Goal: Information Seeking & Learning: Learn about a topic

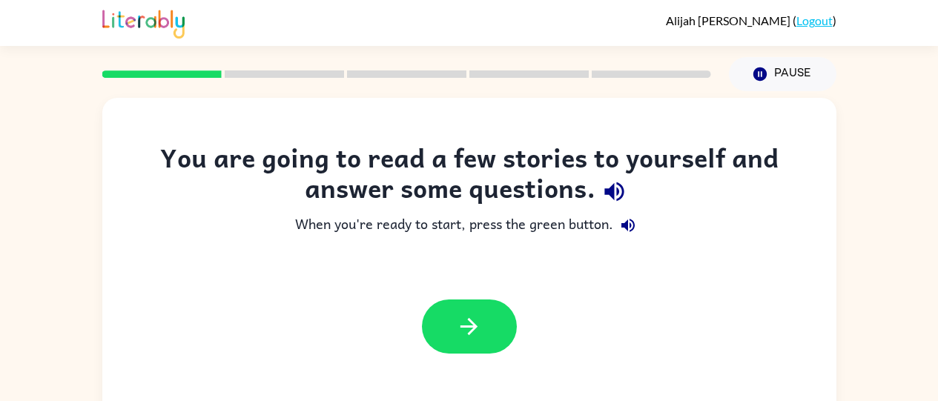
scroll to position [120, 0]
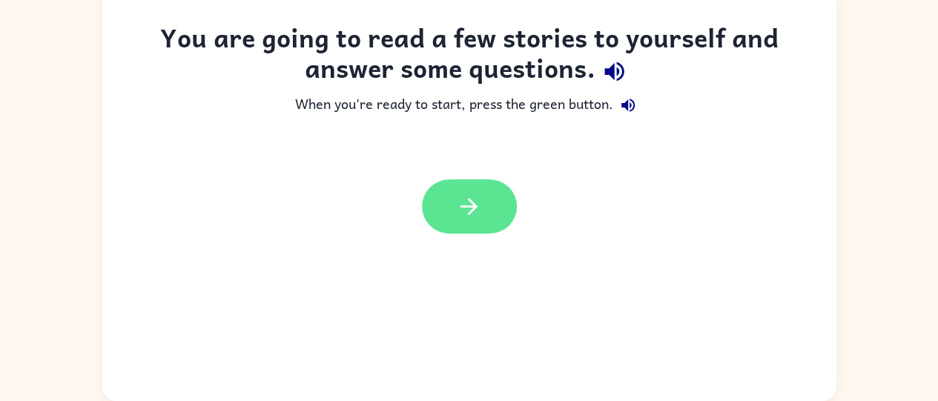
click at [474, 211] on icon "button" at bounding box center [469, 206] width 26 height 26
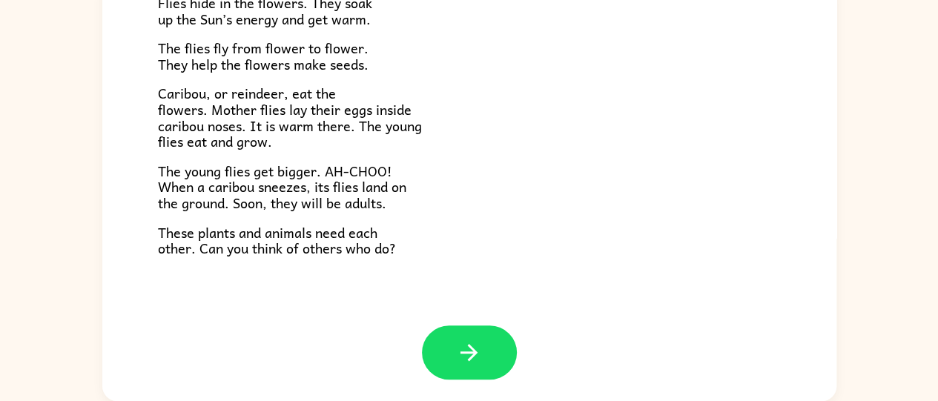
scroll to position [304, 0]
click at [463, 345] on icon "button" at bounding box center [468, 353] width 17 height 17
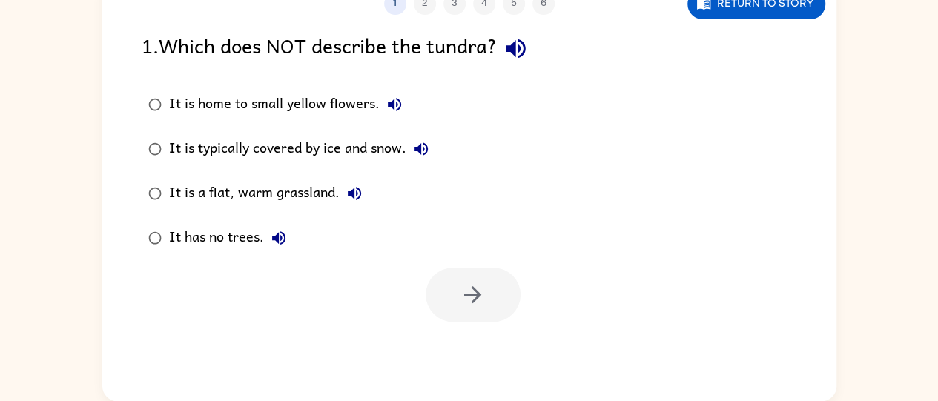
scroll to position [0, 0]
click at [406, 108] on button "It is home to small yellow flowers." at bounding box center [395, 105] width 30 height 30
click at [412, 153] on button "It is typically covered by ice and snow." at bounding box center [421, 149] width 30 height 30
click at [342, 205] on div "It is a flat, warm grassland." at bounding box center [269, 194] width 200 height 30
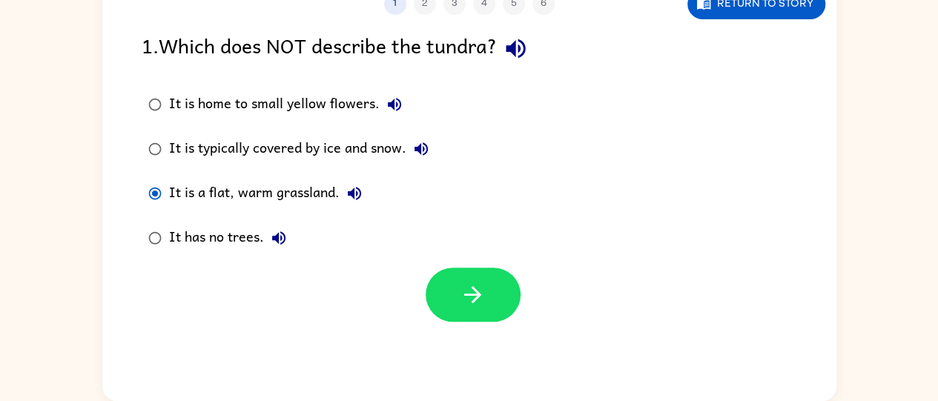
click at [356, 199] on icon "button" at bounding box center [354, 193] width 13 height 13
click at [358, 185] on icon "button" at bounding box center [354, 194] width 18 height 18
click at [279, 240] on icon "button" at bounding box center [279, 238] width 18 height 18
click at [147, 277] on div at bounding box center [469, 291] width 734 height 62
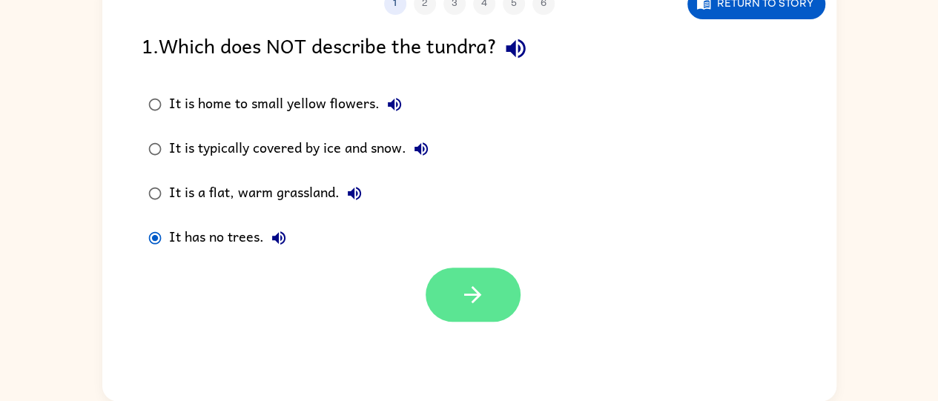
click at [474, 291] on icon "button" at bounding box center [472, 294] width 17 height 17
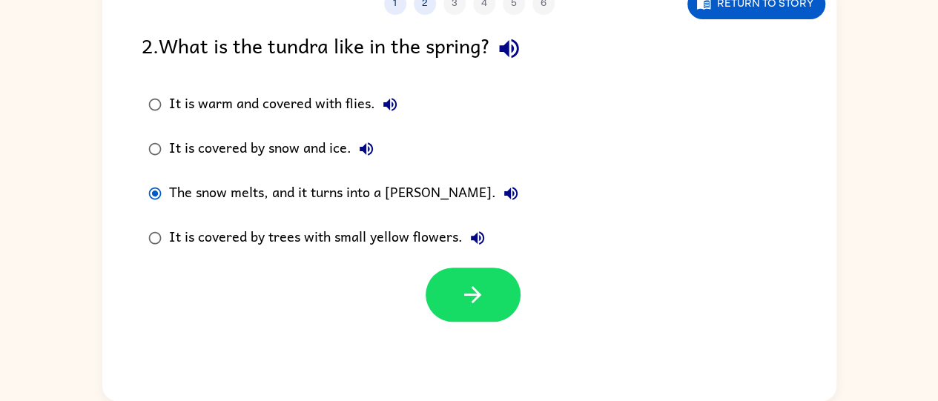
click at [502, 194] on icon "button" at bounding box center [511, 194] width 18 height 18
click at [390, 107] on icon "button" at bounding box center [389, 104] width 13 height 13
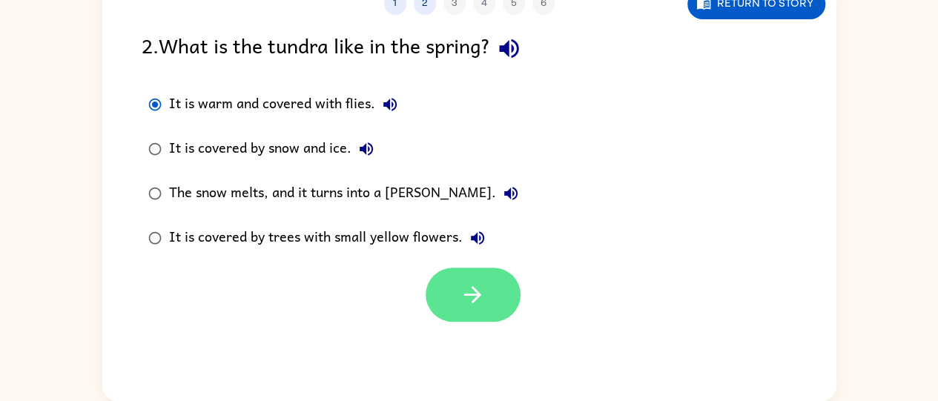
click at [484, 292] on icon "button" at bounding box center [473, 295] width 26 height 26
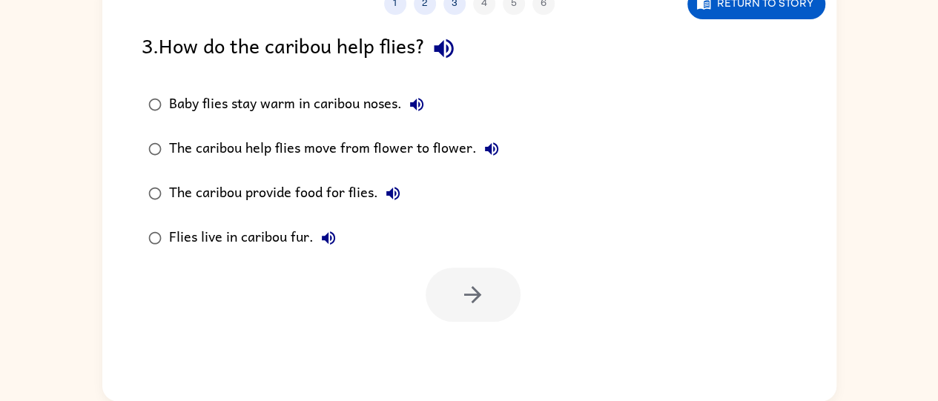
click at [441, 108] on label "Baby flies stay warm in caribou noses." at bounding box center [323, 104] width 380 height 44
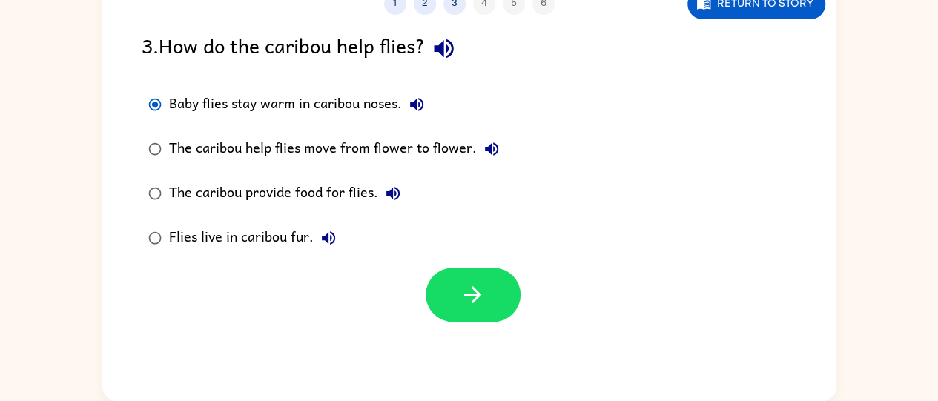
click at [413, 104] on icon "button" at bounding box center [416, 104] width 13 height 13
click at [498, 154] on button "The caribou help flies move from flower to flower." at bounding box center [492, 149] width 30 height 30
click at [340, 231] on button "Flies live in caribou fur." at bounding box center [329, 238] width 30 height 30
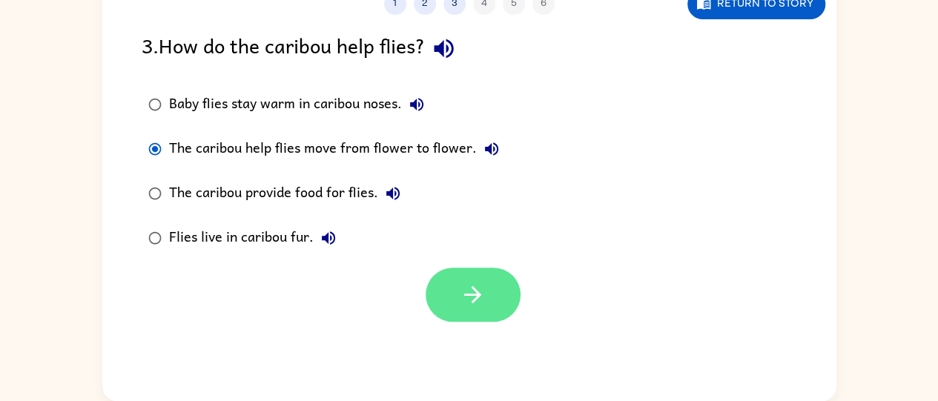
click at [480, 280] on button "button" at bounding box center [473, 295] width 95 height 54
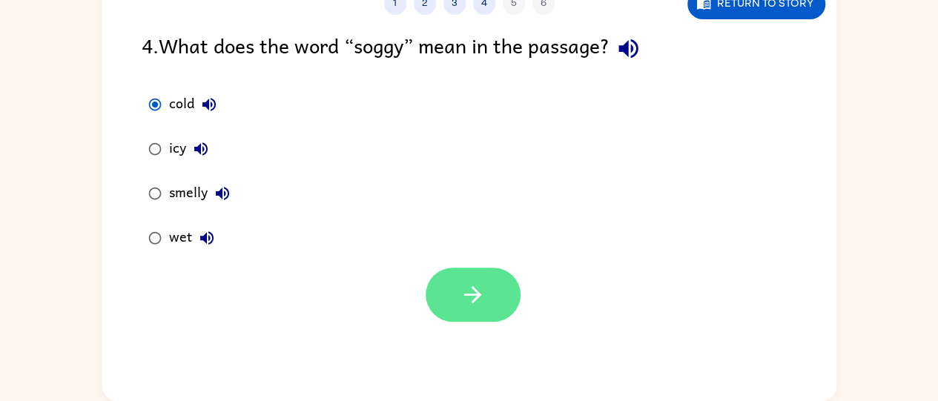
click at [459, 320] on button "button" at bounding box center [473, 295] width 95 height 54
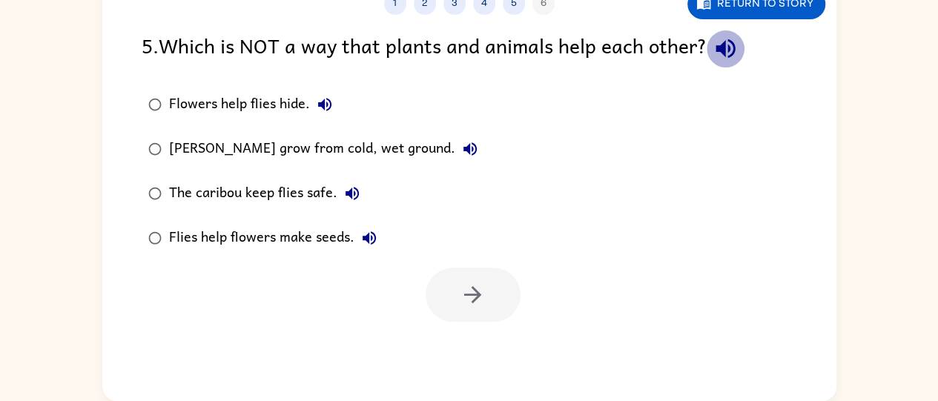
click at [728, 51] on icon "button" at bounding box center [724, 48] width 19 height 19
click at [468, 275] on div at bounding box center [473, 295] width 95 height 54
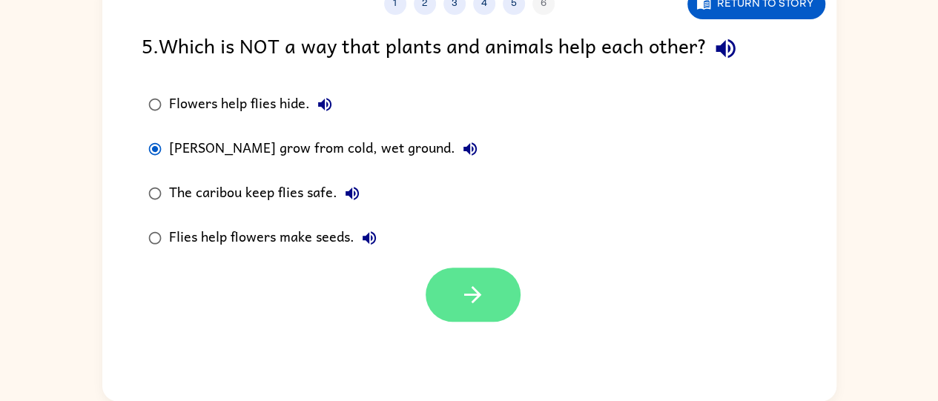
click at [474, 300] on icon "button" at bounding box center [472, 294] width 17 height 17
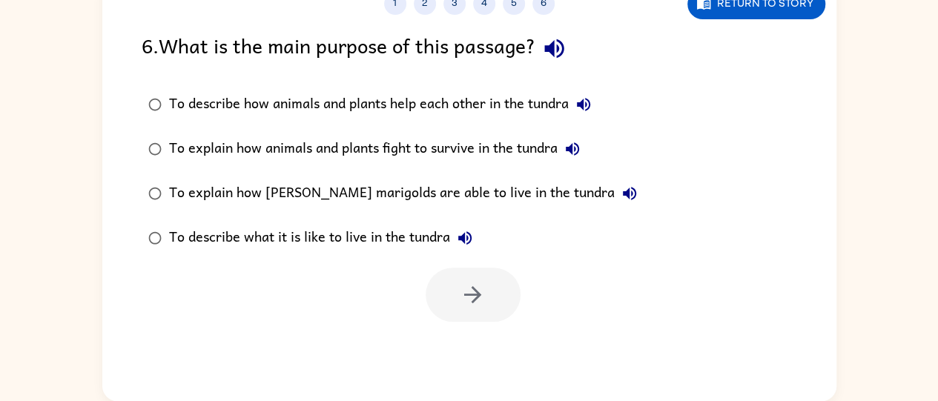
click at [566, 56] on icon "button" at bounding box center [554, 49] width 26 height 26
click at [592, 116] on button "To describe how animals and plants help each other in the tundra" at bounding box center [584, 105] width 30 height 30
click at [581, 151] on icon "button" at bounding box center [572, 149] width 18 height 18
click at [621, 186] on icon "button" at bounding box center [630, 194] width 18 height 18
click at [462, 242] on icon "button" at bounding box center [465, 238] width 18 height 18
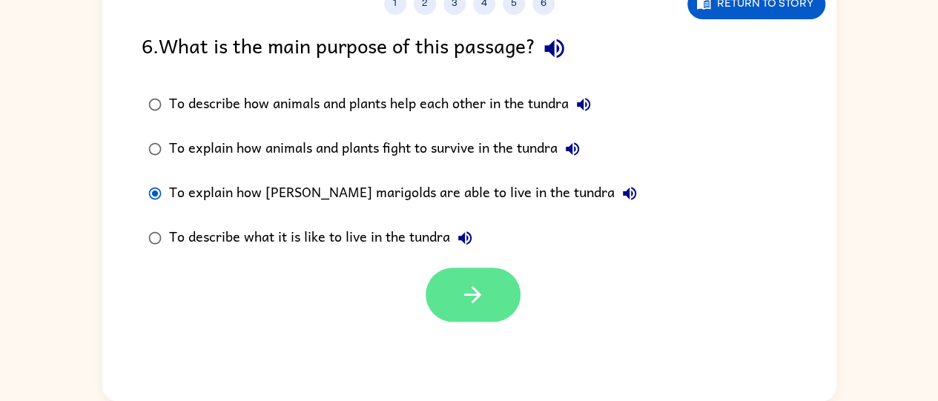
click at [498, 298] on button "button" at bounding box center [473, 295] width 95 height 54
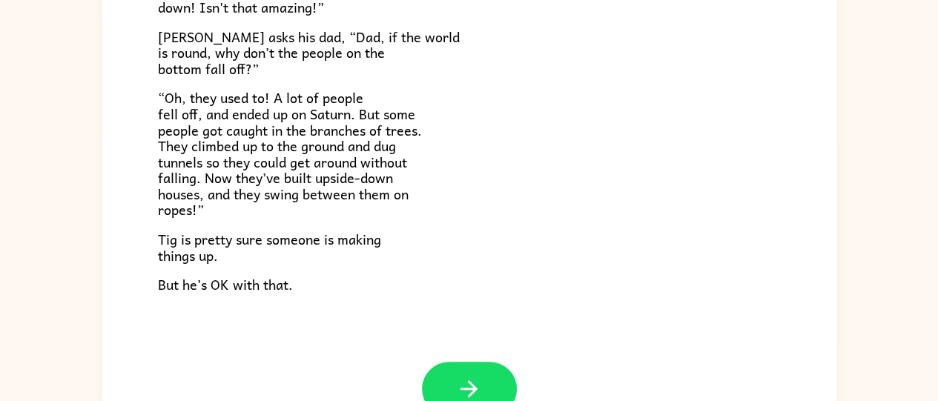
scroll to position [393, 0]
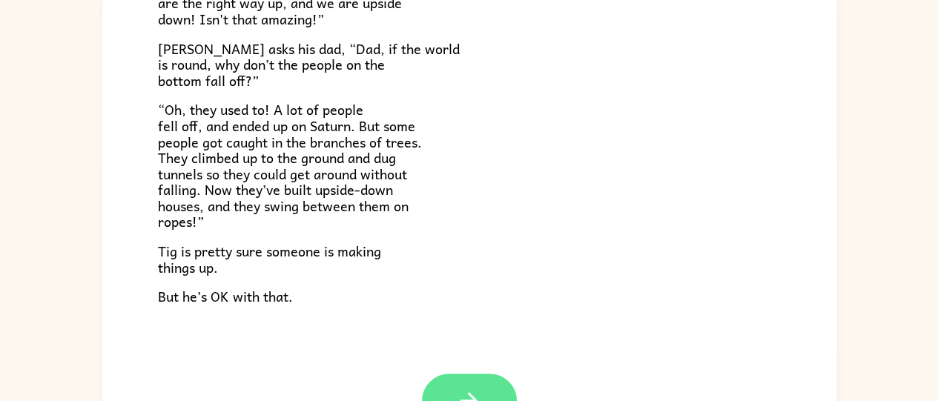
click at [459, 388] on icon "button" at bounding box center [469, 401] width 26 height 26
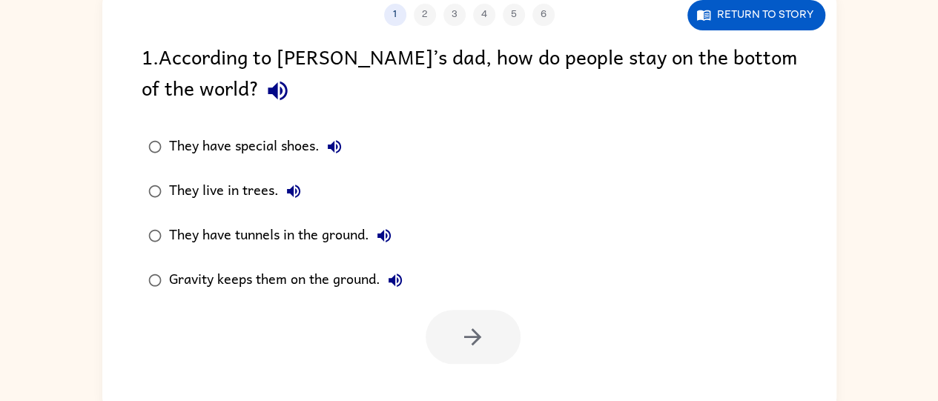
scroll to position [0, 0]
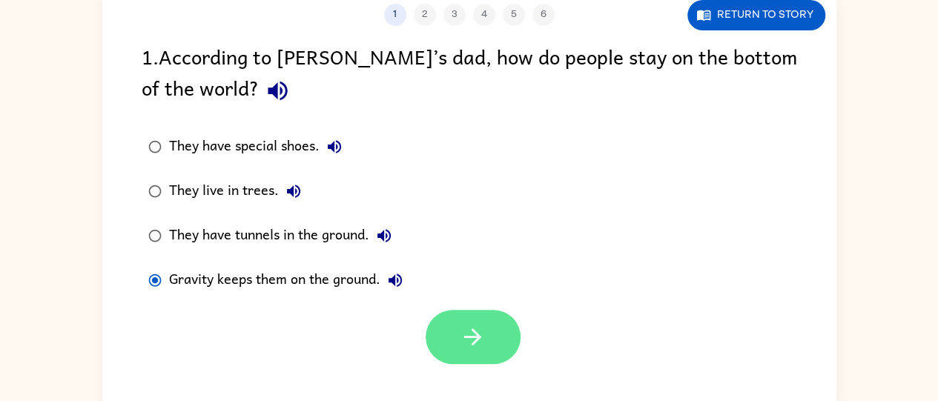
click at [457, 325] on button "button" at bounding box center [473, 337] width 95 height 54
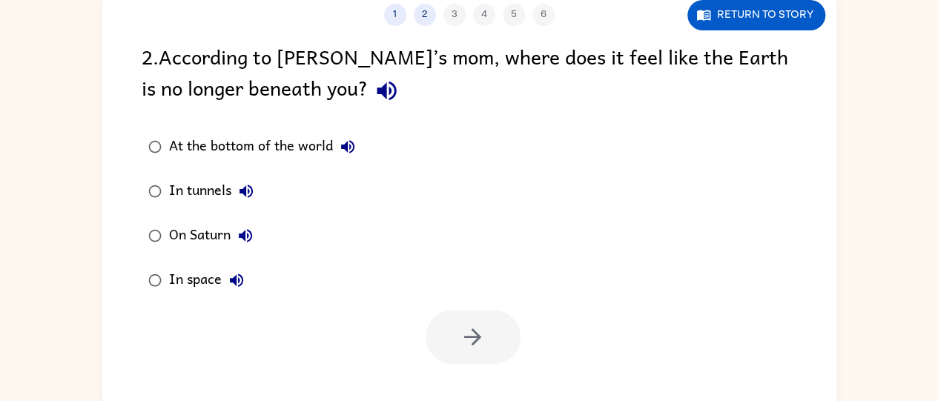
click at [374, 93] on icon "button" at bounding box center [387, 91] width 26 height 26
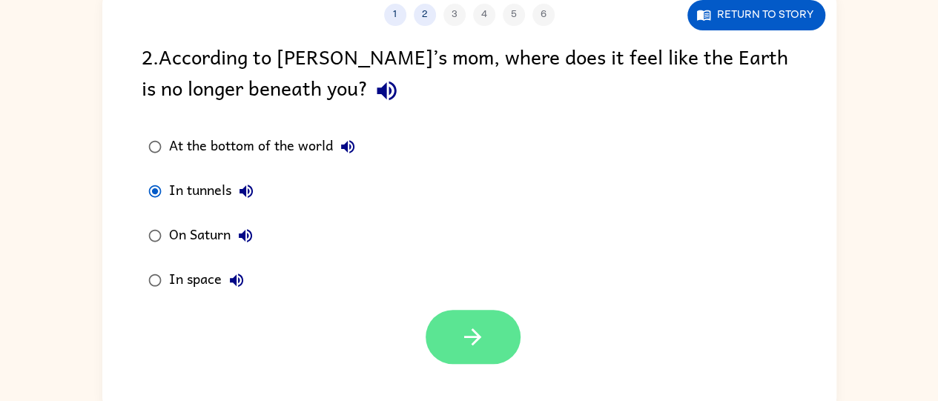
click at [480, 352] on button "button" at bounding box center [473, 337] width 95 height 54
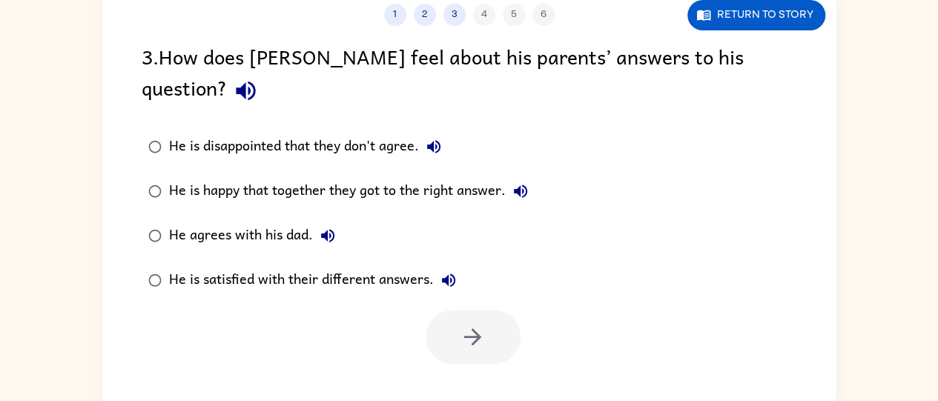
click at [259, 78] on icon "button" at bounding box center [246, 91] width 26 height 26
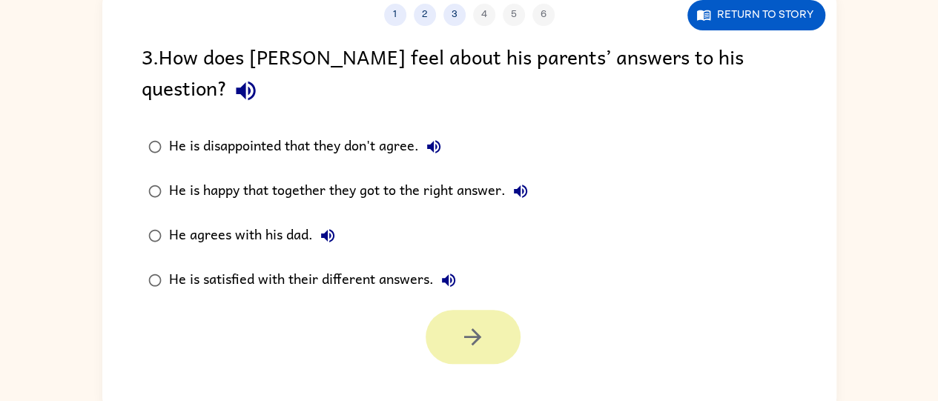
click at [480, 324] on icon "button" at bounding box center [473, 337] width 26 height 26
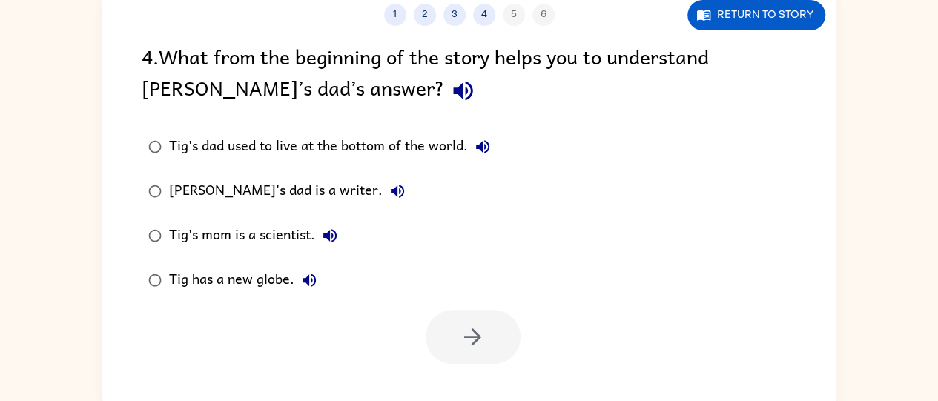
click at [450, 90] on icon "button" at bounding box center [463, 91] width 26 height 26
click at [486, 150] on icon "button" at bounding box center [483, 147] width 18 height 18
click at [391, 188] on icon "button" at bounding box center [397, 191] width 13 height 13
click at [337, 231] on icon "button" at bounding box center [330, 236] width 18 height 18
click at [388, 190] on icon "button" at bounding box center [397, 191] width 18 height 18
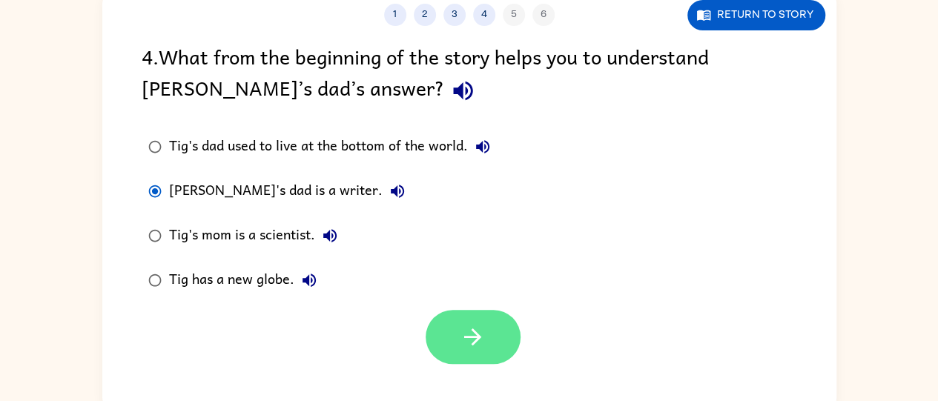
click at [477, 329] on icon "button" at bounding box center [473, 337] width 26 height 26
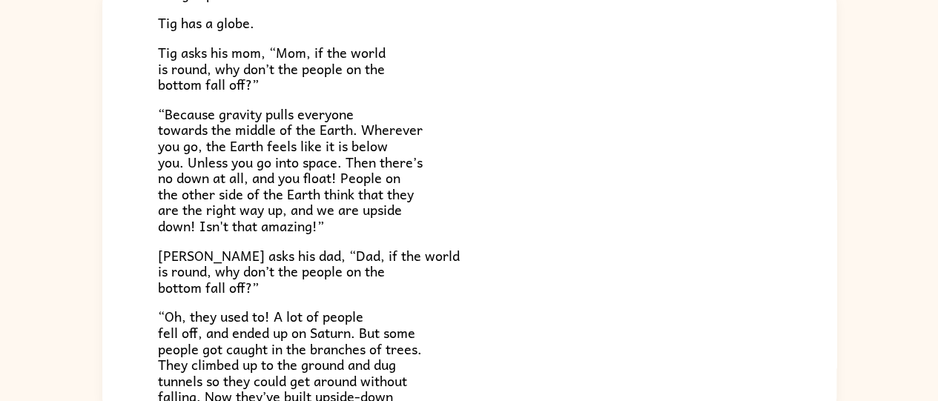
scroll to position [430, 0]
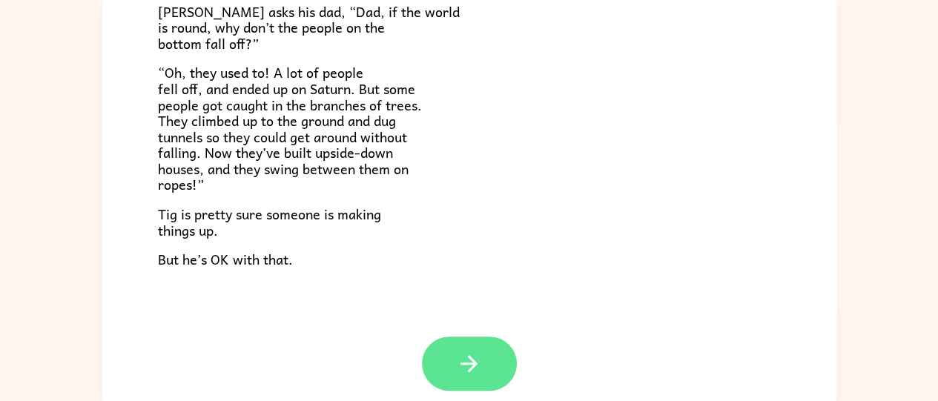
click at [443, 347] on button "button" at bounding box center [469, 364] width 95 height 54
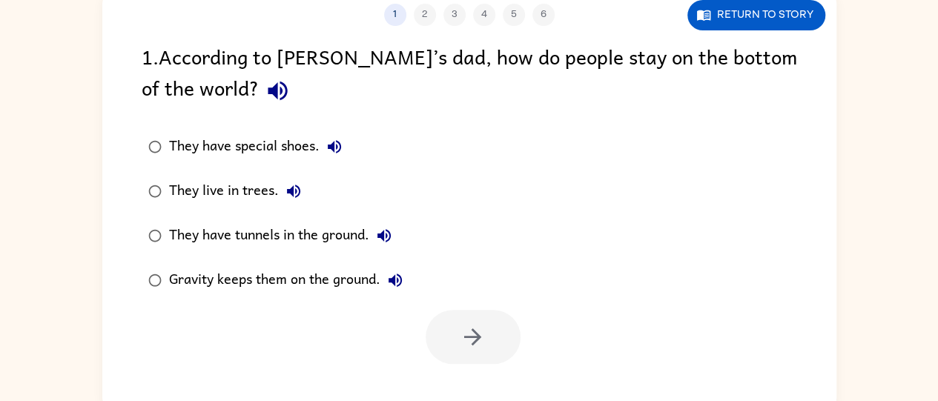
scroll to position [0, 0]
click at [477, 354] on div at bounding box center [473, 337] width 95 height 54
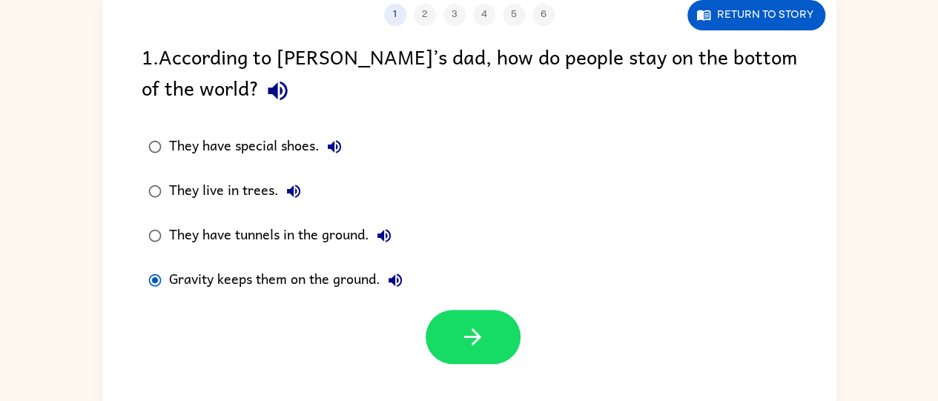
click at [427, 305] on div at bounding box center [469, 333] width 734 height 62
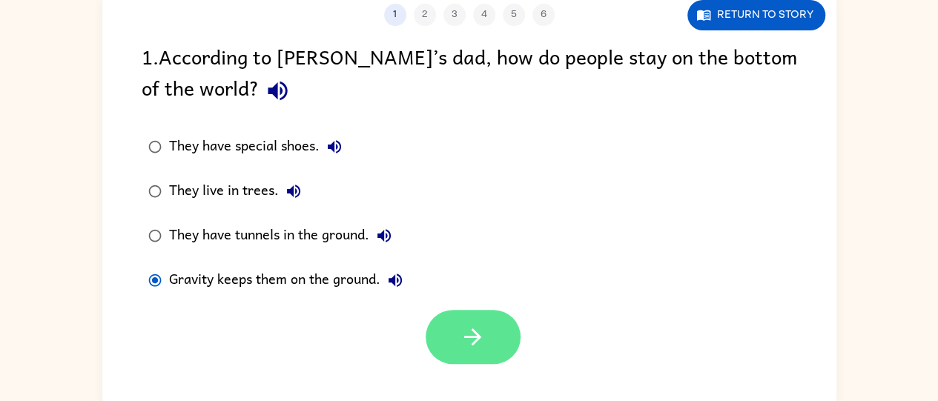
click at [485, 329] on icon "button" at bounding box center [473, 337] width 26 height 26
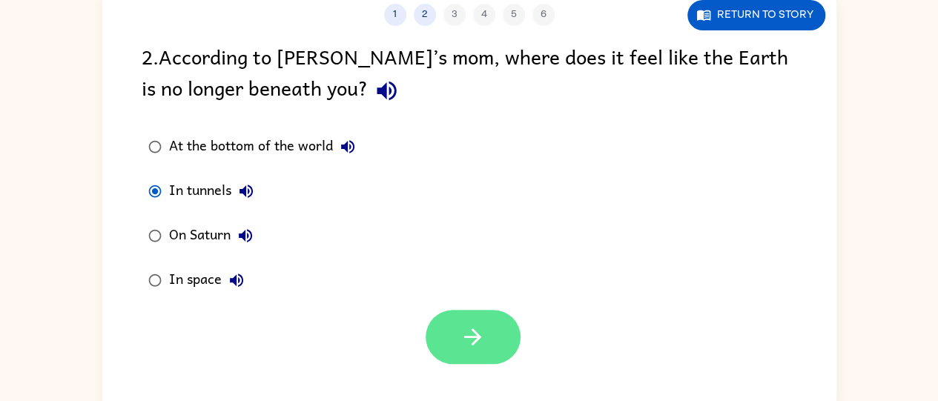
click at [480, 346] on icon "button" at bounding box center [473, 337] width 26 height 26
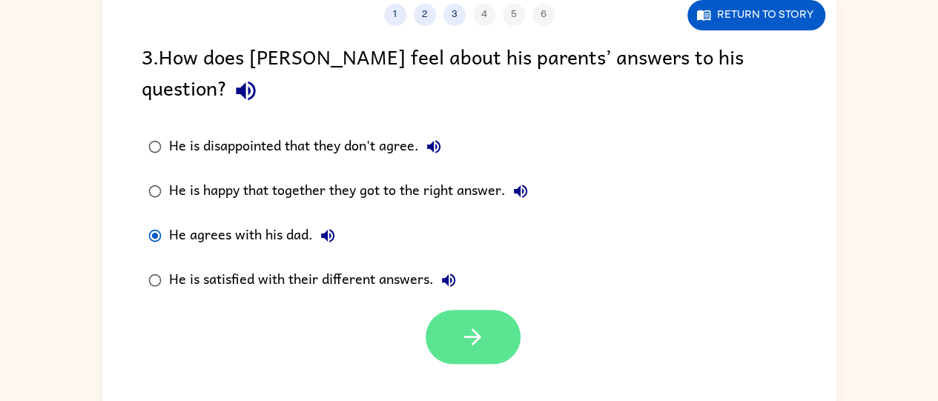
click at [467, 332] on button "button" at bounding box center [473, 337] width 95 height 54
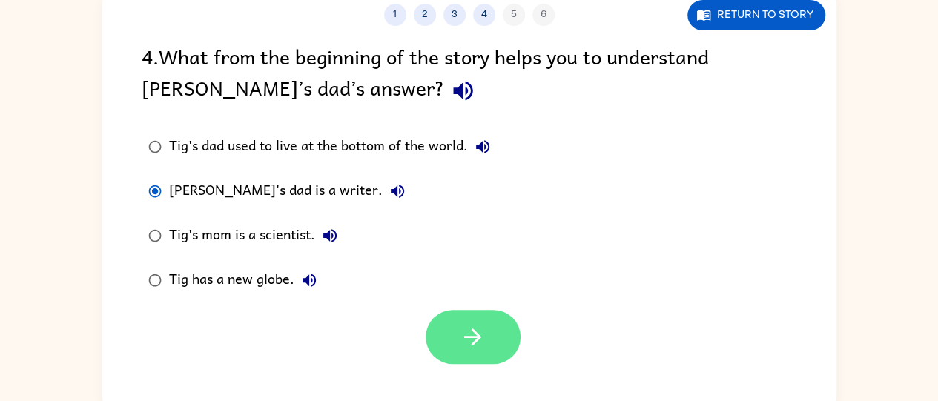
click at [480, 337] on icon "button" at bounding box center [472, 336] width 17 height 17
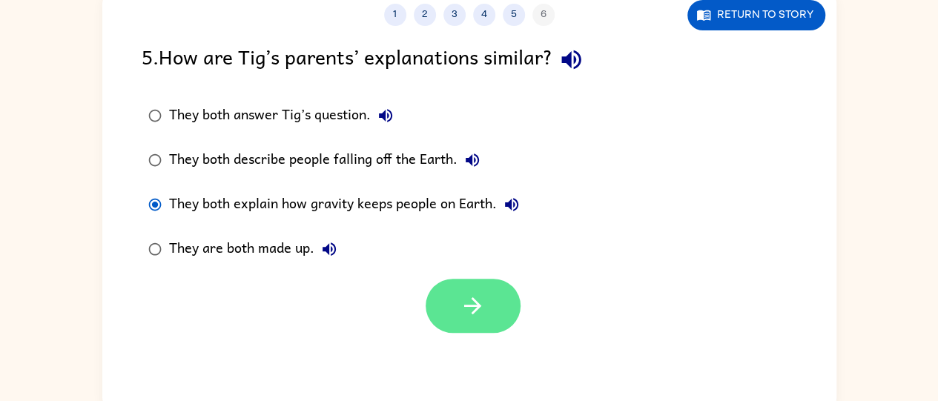
click at [468, 286] on button "button" at bounding box center [473, 306] width 95 height 54
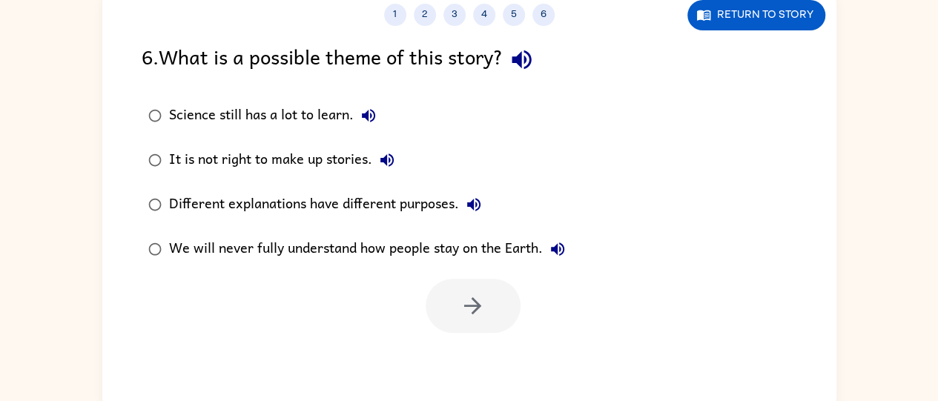
click at [530, 65] on icon "button" at bounding box center [522, 60] width 26 height 26
click at [366, 115] on icon "button" at bounding box center [368, 115] width 13 height 13
click at [387, 158] on icon "button" at bounding box center [386, 159] width 13 height 13
click at [474, 203] on icon "button" at bounding box center [474, 205] width 18 height 18
click at [547, 250] on button "We will never fully understand how people stay on the Earth." at bounding box center [558, 249] width 30 height 30
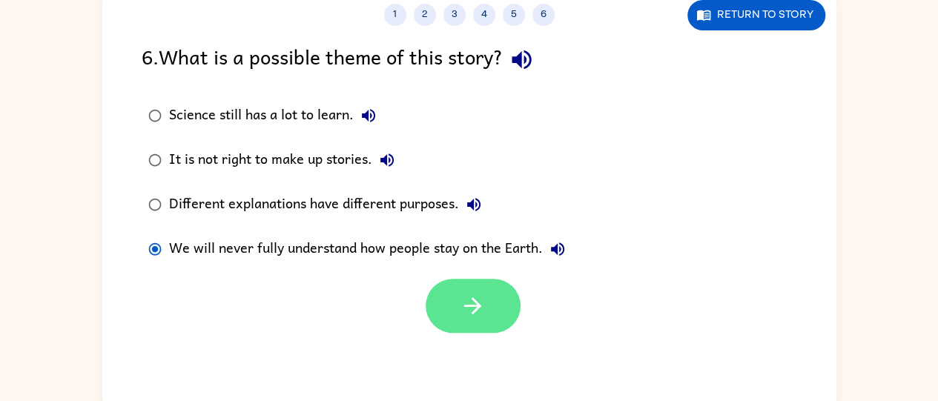
click at [473, 283] on button "button" at bounding box center [473, 306] width 95 height 54
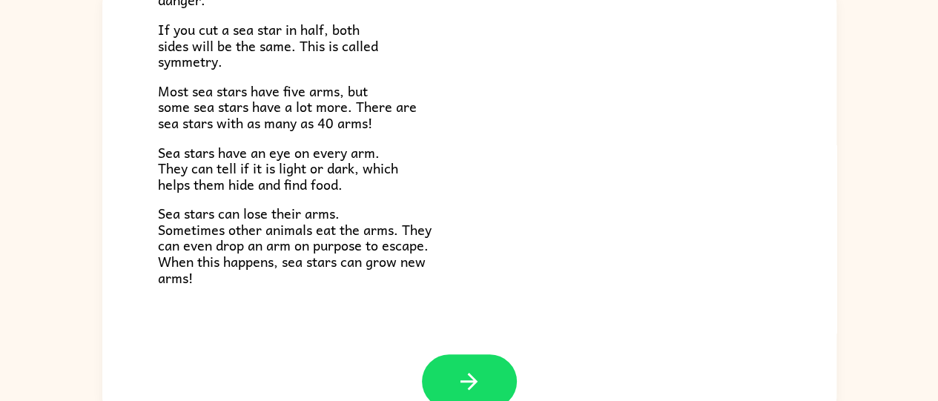
scroll to position [409, 0]
click at [464, 365] on button "button" at bounding box center [469, 381] width 95 height 54
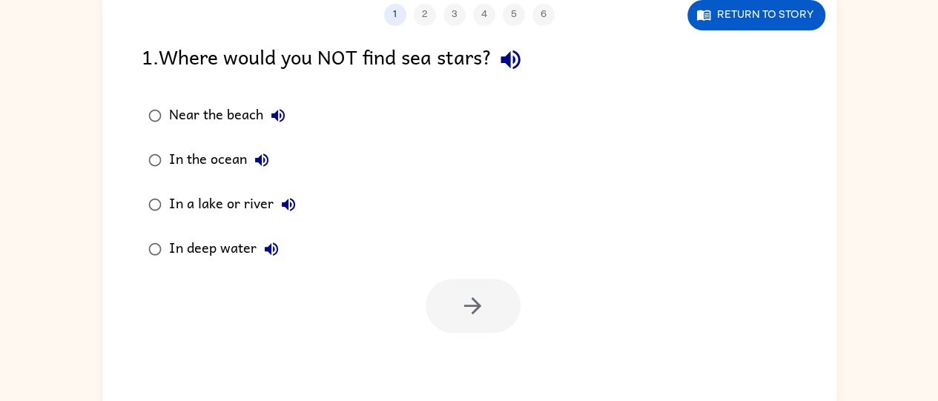
scroll to position [0, 0]
click at [523, 63] on icon "button" at bounding box center [510, 60] width 26 height 26
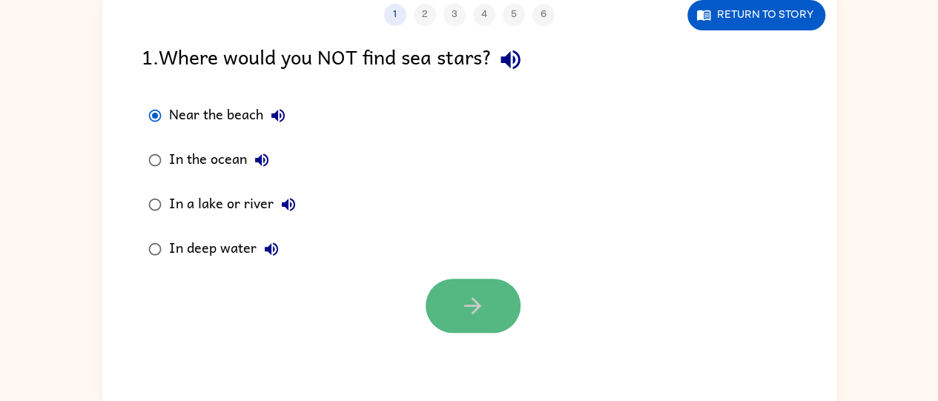
click at [482, 301] on icon "button" at bounding box center [473, 306] width 26 height 26
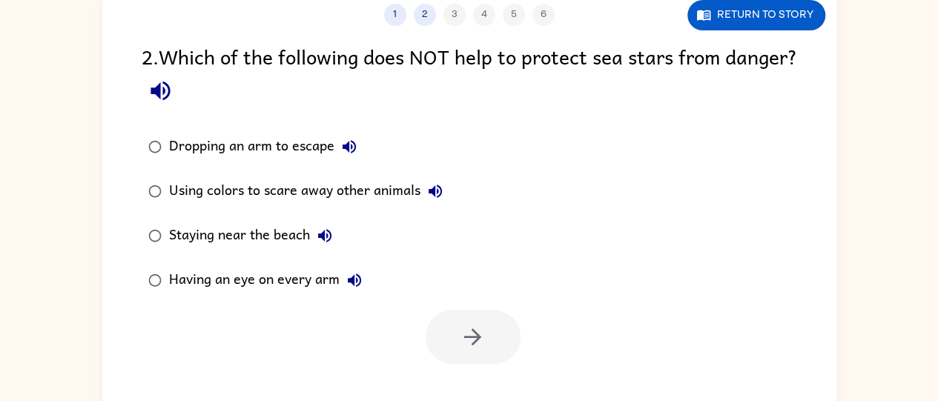
click at [170, 86] on icon "button" at bounding box center [159, 91] width 19 height 19
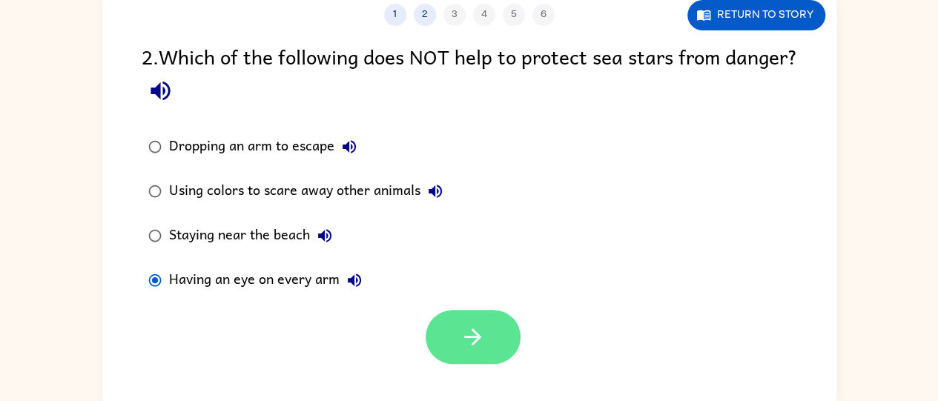
click at [481, 328] on icon "button" at bounding box center [473, 337] width 26 height 26
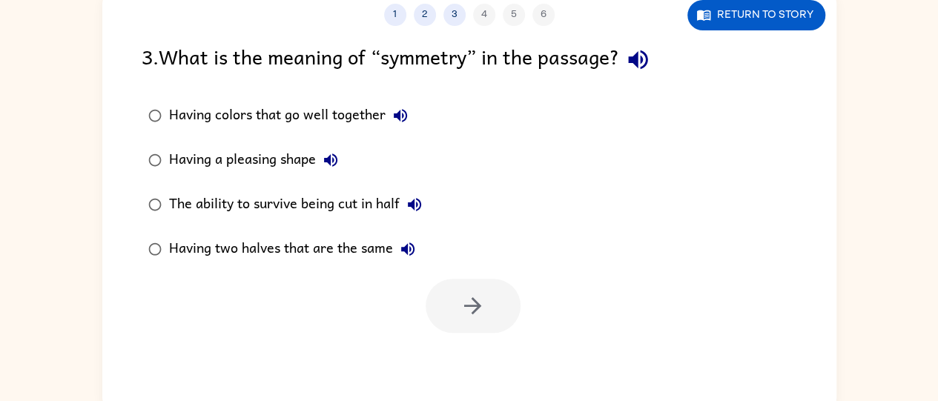
click at [644, 58] on icon "button" at bounding box center [638, 60] width 26 height 26
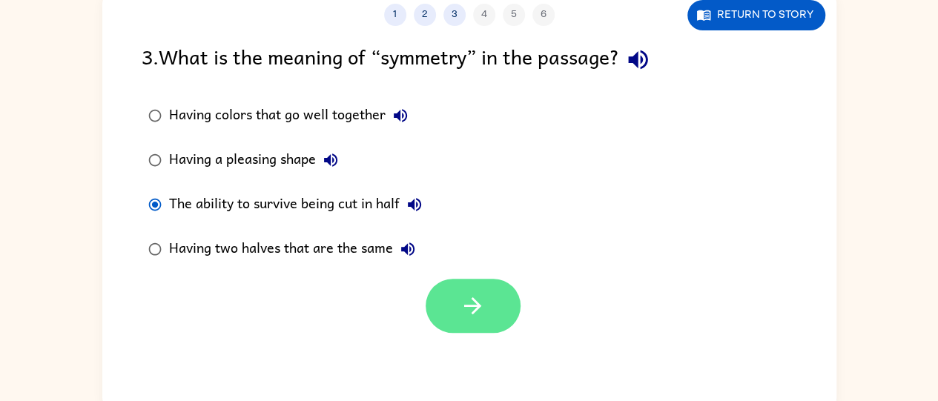
click at [496, 304] on button "button" at bounding box center [473, 306] width 95 height 54
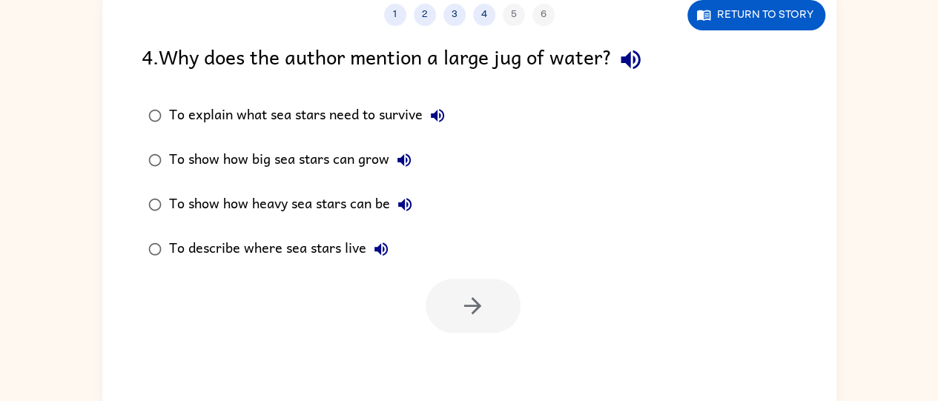
click at [635, 58] on icon "button" at bounding box center [630, 59] width 19 height 19
click at [433, 112] on icon "button" at bounding box center [437, 116] width 18 height 18
click at [406, 205] on icon "button" at bounding box center [405, 205] width 18 height 18
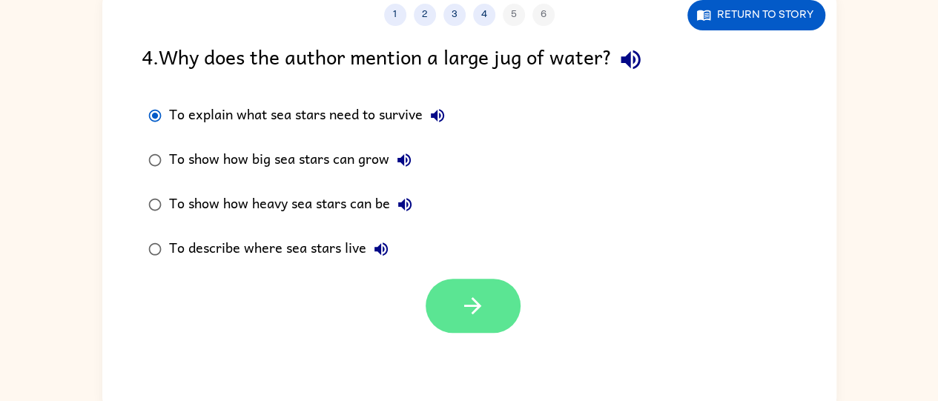
click at [505, 311] on button "button" at bounding box center [473, 306] width 95 height 54
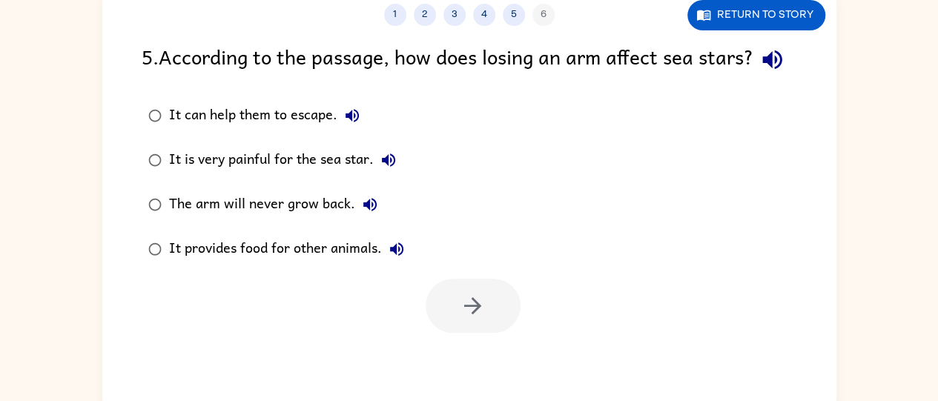
click at [356, 125] on icon "button" at bounding box center [352, 116] width 18 height 18
click at [756, 70] on icon "button" at bounding box center [771, 59] width 19 height 19
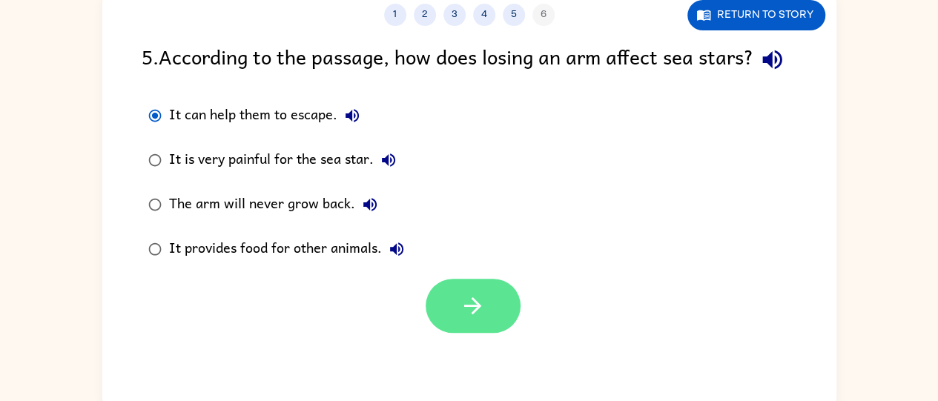
click at [461, 333] on button "button" at bounding box center [473, 306] width 95 height 54
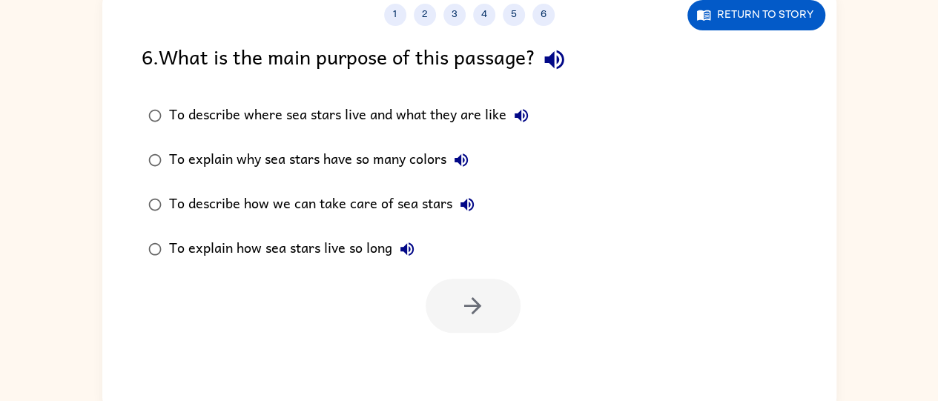
click at [564, 44] on button "button" at bounding box center [554, 60] width 38 height 38
click at [551, 56] on icon "button" at bounding box center [554, 60] width 26 height 26
click at [550, 65] on icon "button" at bounding box center [554, 60] width 26 height 26
click at [559, 70] on icon "button" at bounding box center [554, 60] width 26 height 26
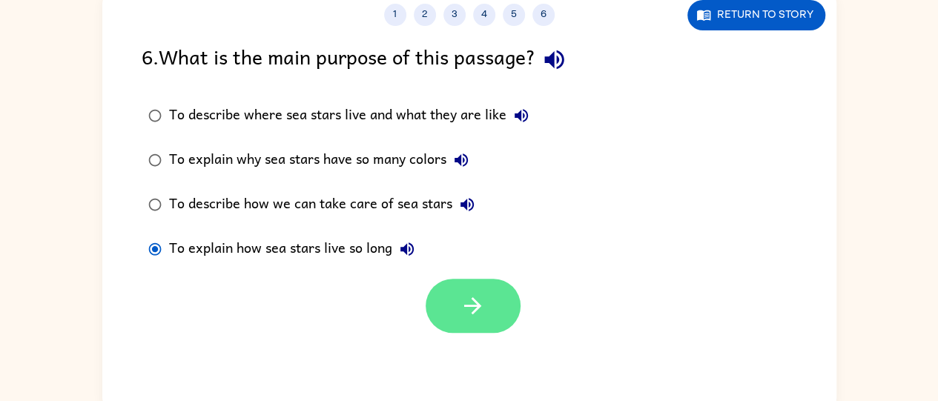
click at [479, 294] on icon "button" at bounding box center [473, 306] width 26 height 26
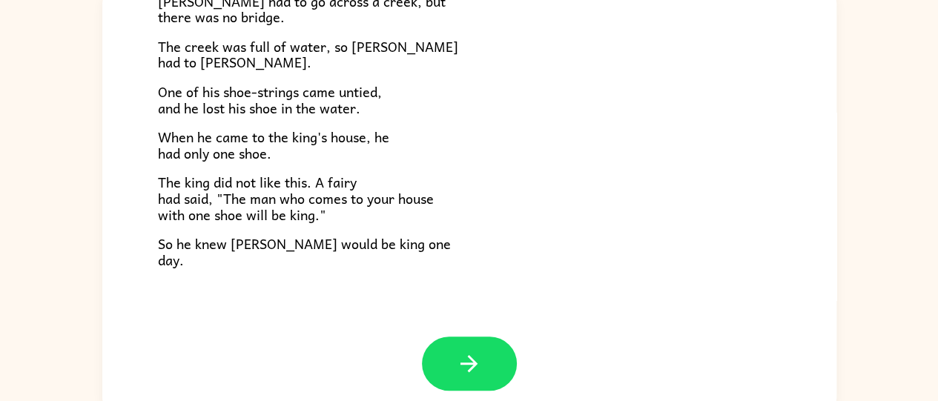
scroll to position [252, 0]
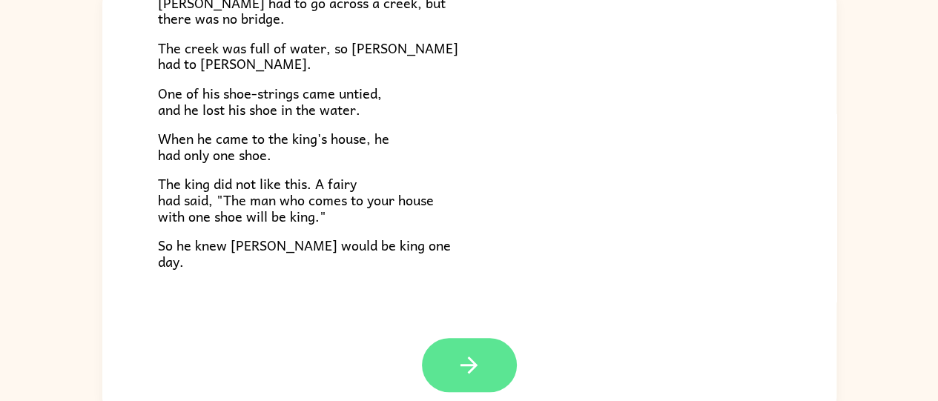
click at [459, 344] on button "button" at bounding box center [469, 365] width 95 height 54
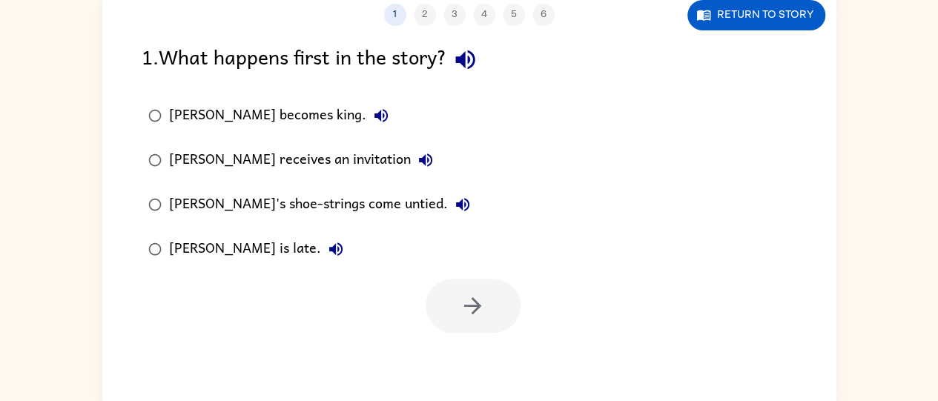
scroll to position [0, 0]
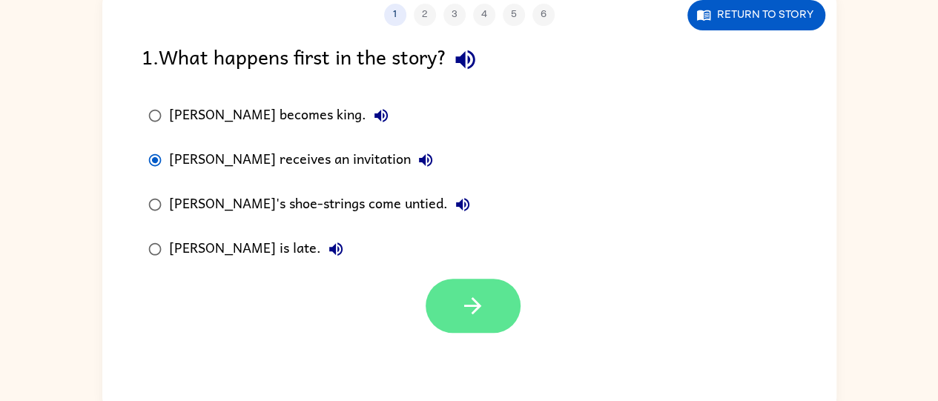
click at [480, 303] on icon "button" at bounding box center [473, 306] width 26 height 26
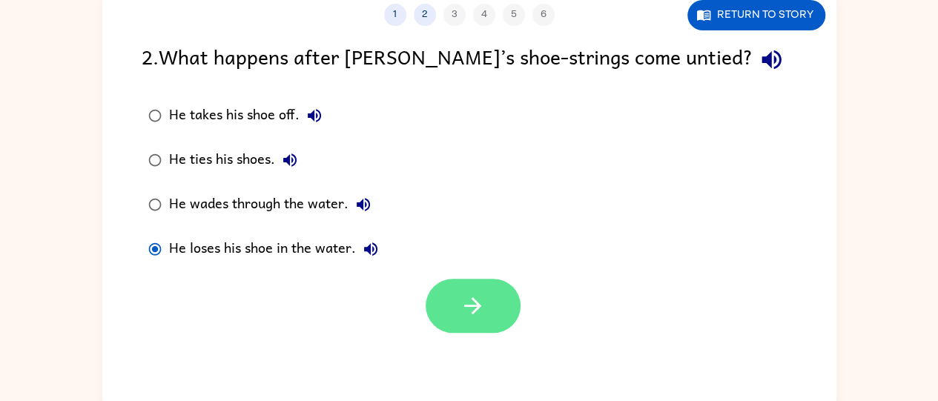
click at [472, 297] on icon "button" at bounding box center [472, 305] width 17 height 17
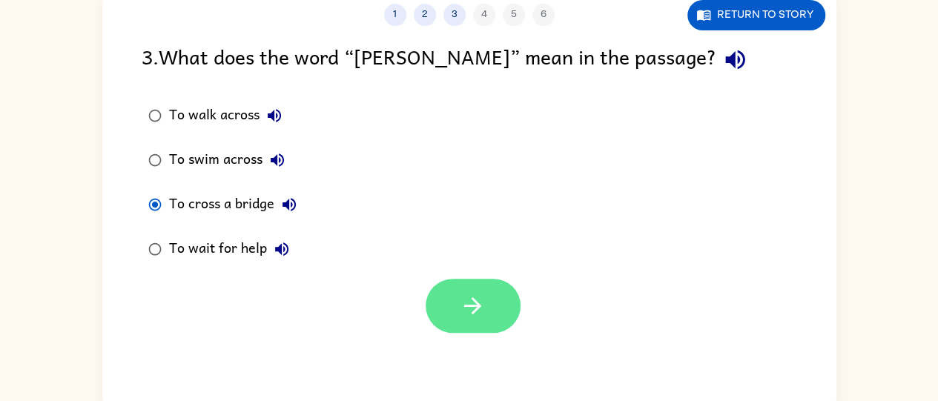
click at [443, 317] on button "button" at bounding box center [473, 306] width 95 height 54
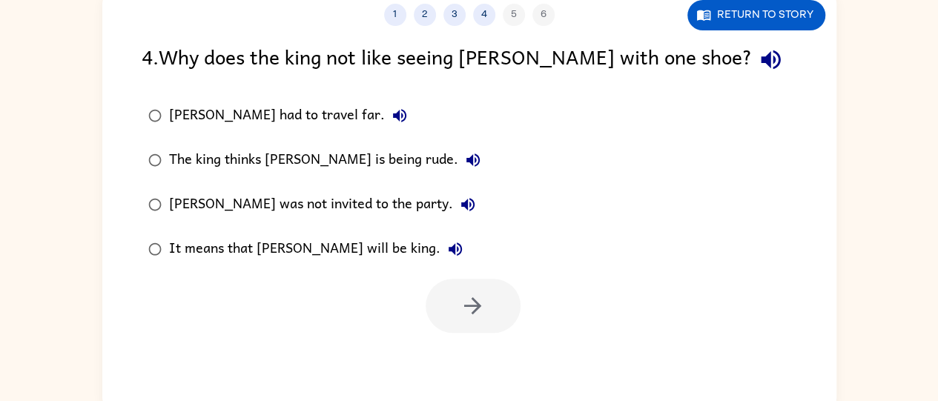
click at [135, 245] on label "It means that [PERSON_NAME] will be king." at bounding box center [314, 249] width 362 height 44
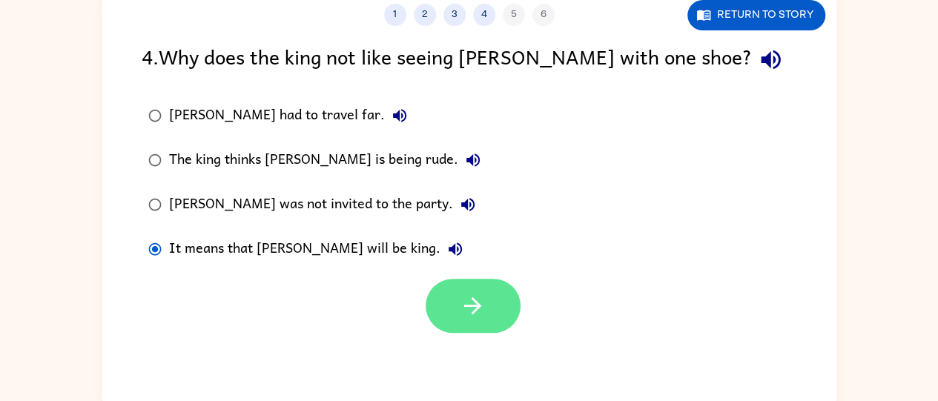
click at [484, 310] on icon "button" at bounding box center [473, 306] width 26 height 26
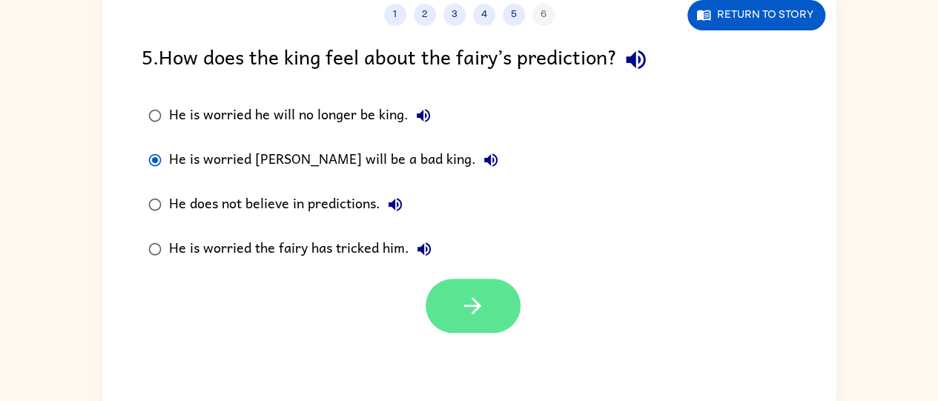
click at [487, 300] on button "button" at bounding box center [473, 306] width 95 height 54
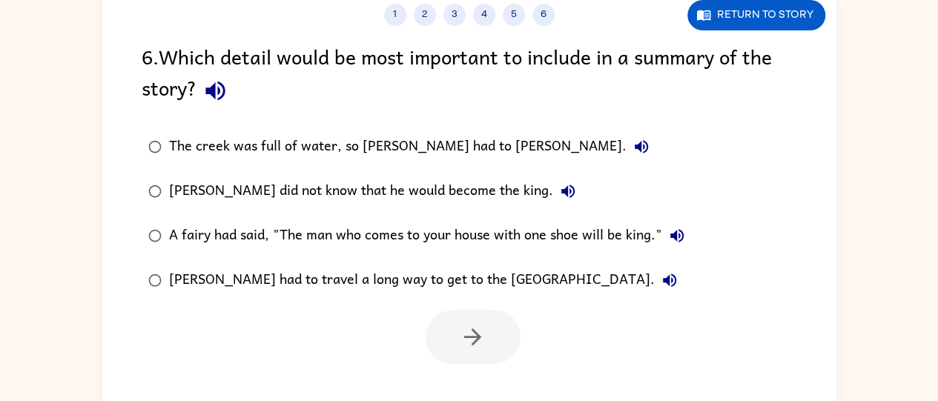
click at [209, 95] on icon "button" at bounding box center [215, 91] width 26 height 26
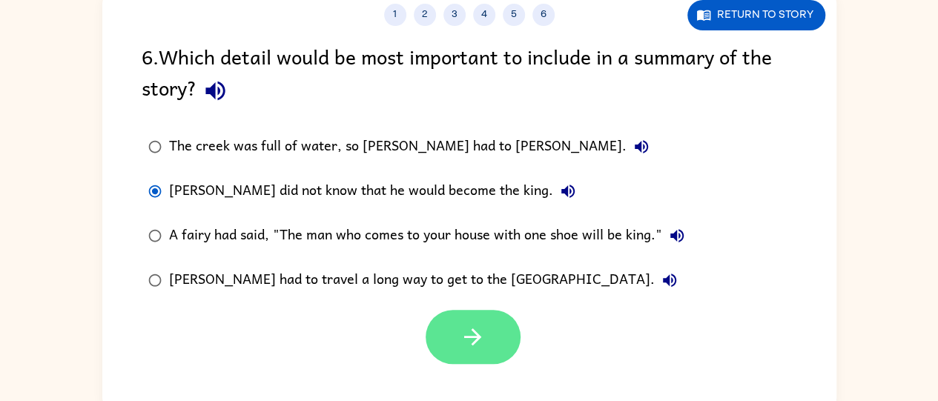
click at [462, 340] on icon "button" at bounding box center [473, 337] width 26 height 26
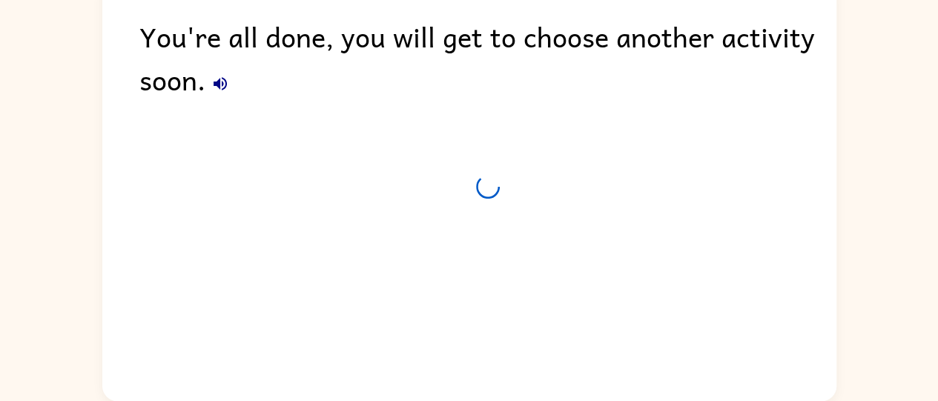
scroll to position [82, 0]
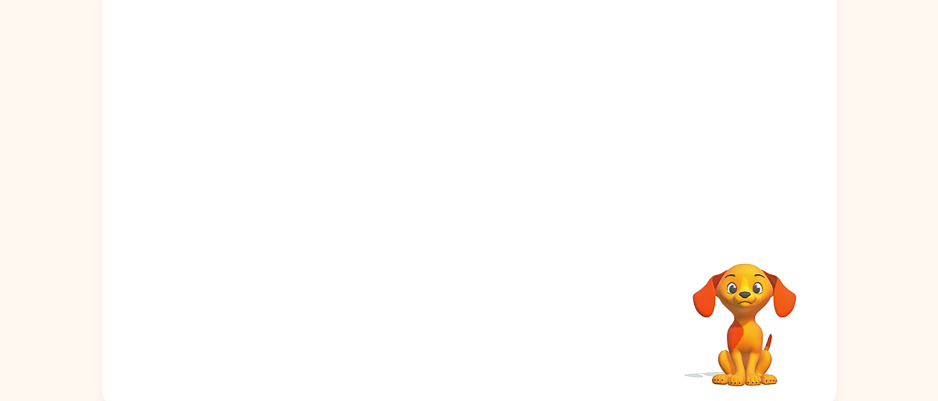
scroll to position [120, 0]
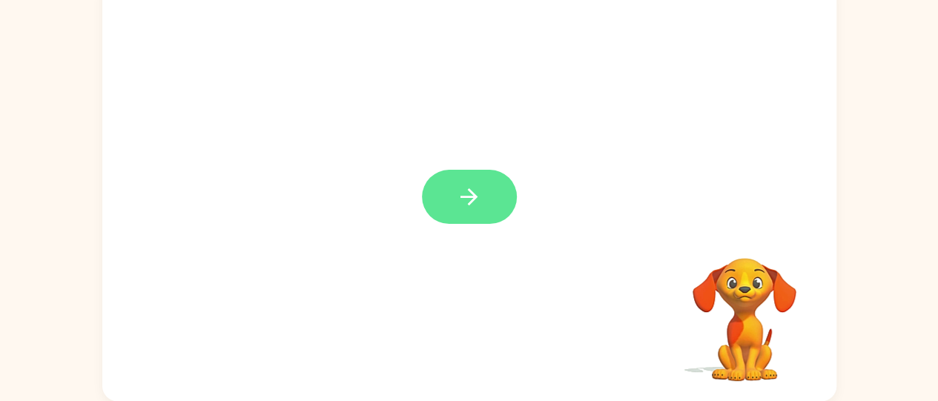
click at [451, 194] on button "button" at bounding box center [469, 197] width 95 height 54
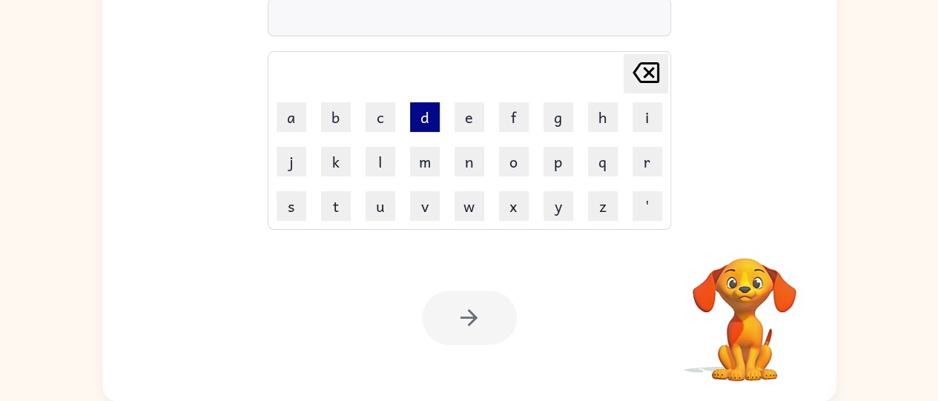
click at [426, 121] on button "d" at bounding box center [425, 117] width 30 height 30
click at [643, 79] on icon "Delete Delete last character input" at bounding box center [646, 73] width 36 height 36
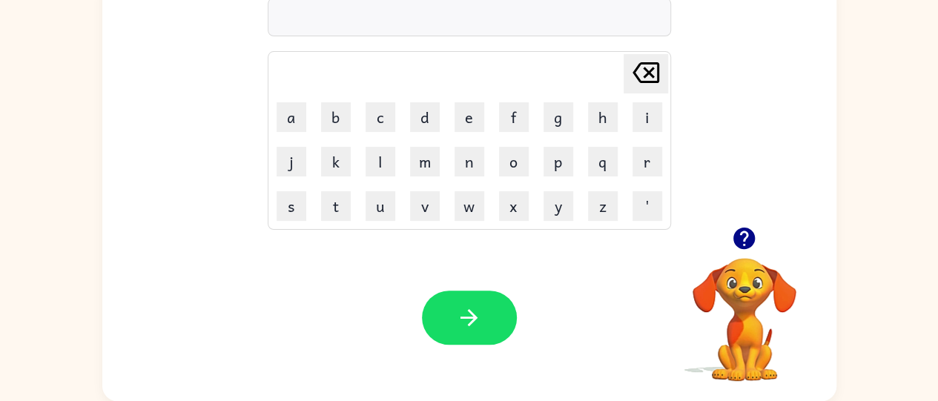
click at [282, 265] on div "Your browser must support playing .mp4 files to use Literably. Please try using…" at bounding box center [469, 317] width 734 height 167
click at [560, 206] on button "y" at bounding box center [558, 206] width 30 height 30
click at [380, 203] on button "u" at bounding box center [380, 206] width 30 height 30
click at [430, 156] on button "m" at bounding box center [425, 162] width 30 height 30
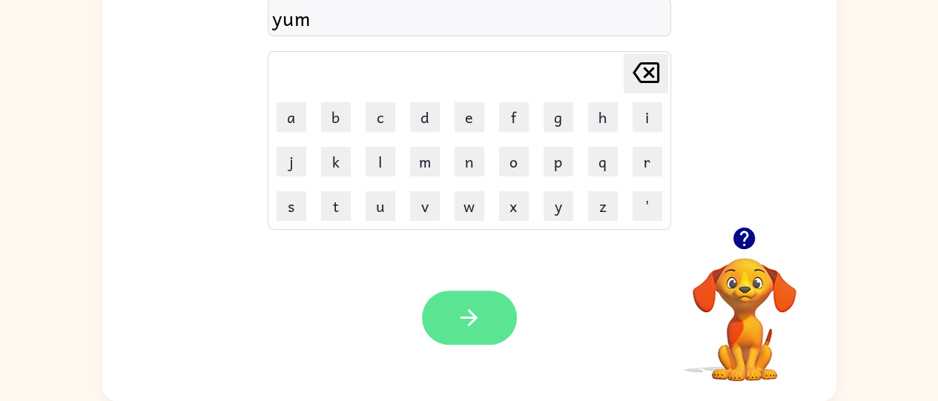
click at [488, 329] on button "button" at bounding box center [469, 318] width 95 height 54
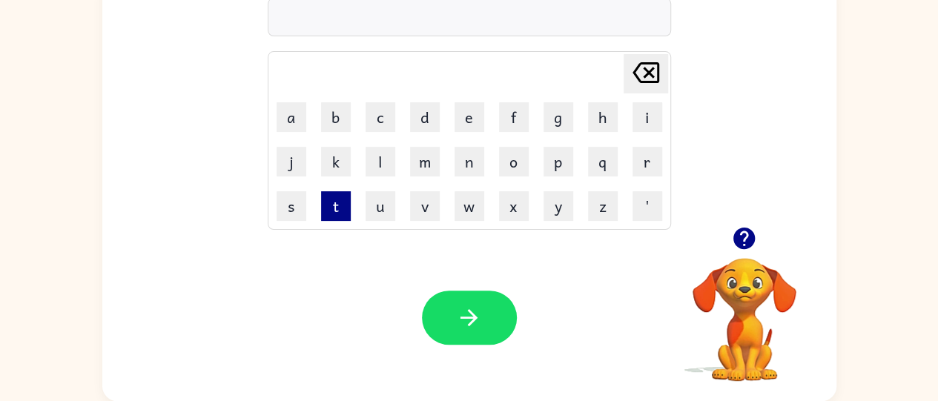
click at [331, 208] on button "t" at bounding box center [336, 206] width 30 height 30
click at [517, 150] on button "o" at bounding box center [514, 162] width 30 height 30
click at [555, 219] on button "y" at bounding box center [558, 206] width 30 height 30
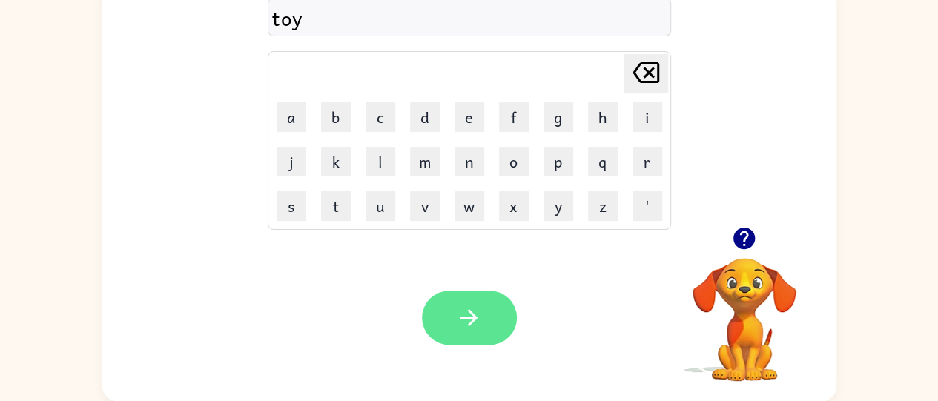
click at [467, 322] on icon "button" at bounding box center [469, 318] width 26 height 26
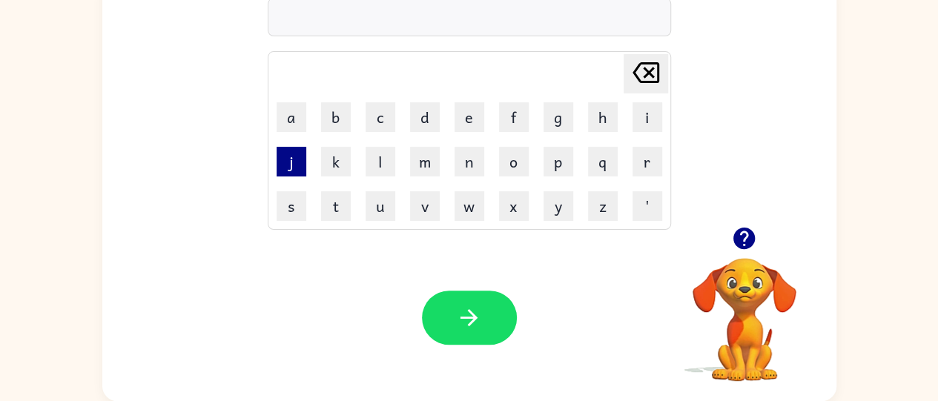
click at [280, 170] on button "j" at bounding box center [292, 162] width 30 height 30
click at [283, 122] on button "a" at bounding box center [292, 117] width 30 height 30
click at [434, 168] on button "m" at bounding box center [425, 162] width 30 height 30
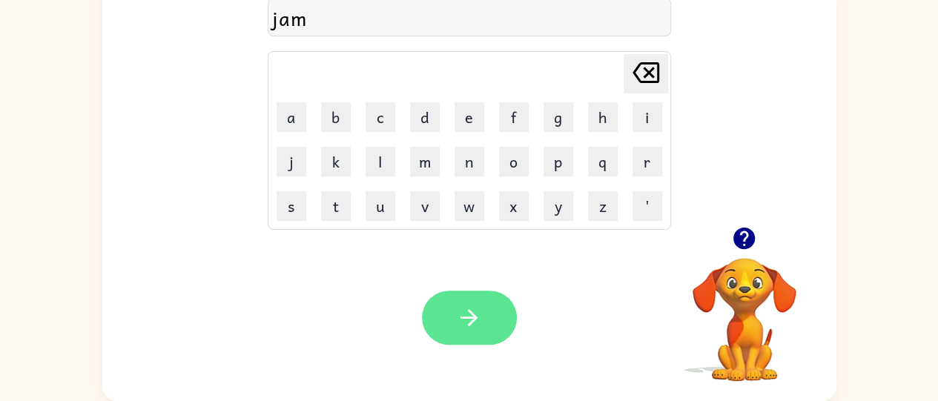
click at [457, 328] on icon "button" at bounding box center [469, 318] width 26 height 26
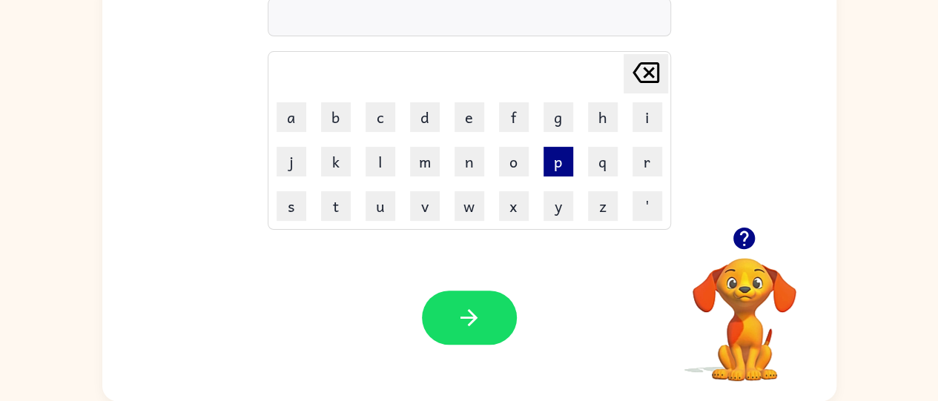
click at [560, 159] on button "p" at bounding box center [558, 162] width 30 height 30
click at [380, 155] on button "l" at bounding box center [380, 162] width 30 height 30
click at [235, 288] on div "Your browser must support playing .mp4 files to use Literably. Please try using…" at bounding box center [469, 317] width 734 height 167
click at [288, 208] on button "s" at bounding box center [292, 206] width 30 height 30
click at [644, 58] on icon "Delete Delete last character input" at bounding box center [646, 73] width 36 height 36
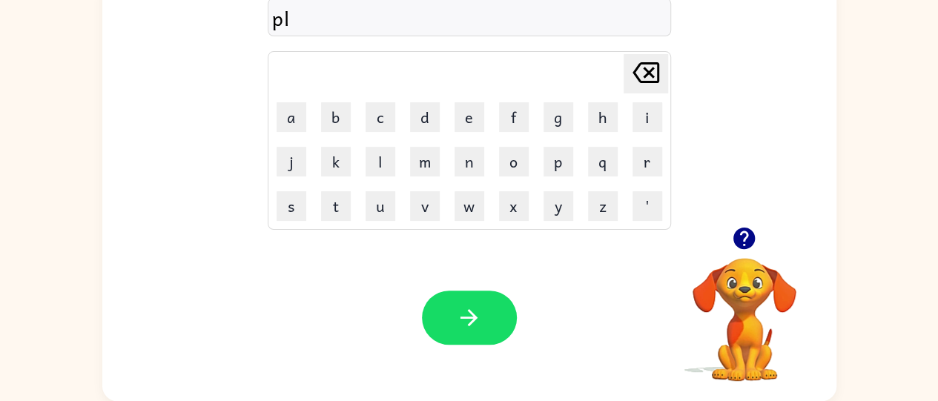
click at [654, 70] on icon "Delete Delete last character input" at bounding box center [646, 73] width 36 height 36
click at [381, 212] on button "u" at bounding box center [380, 206] width 30 height 30
click at [281, 205] on button "s" at bounding box center [292, 206] width 30 height 30
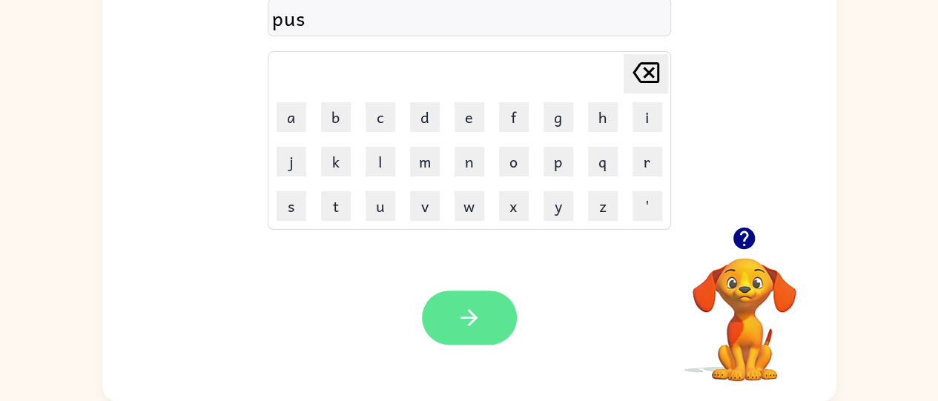
click at [481, 293] on button "button" at bounding box center [469, 318] width 95 height 54
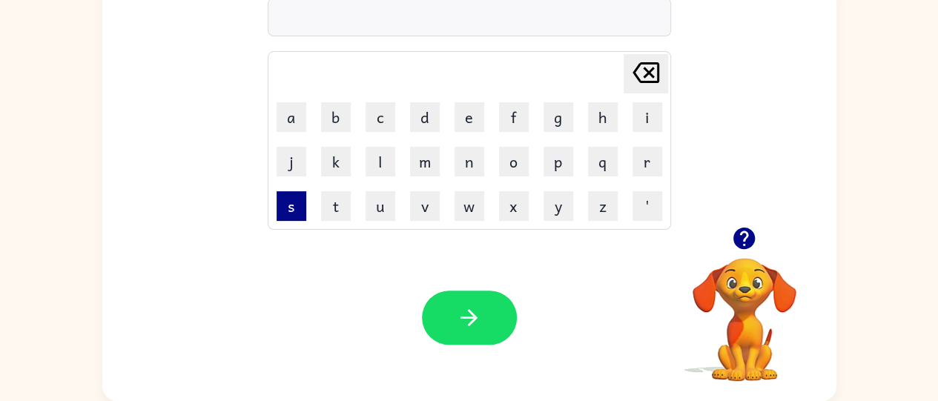
click at [293, 206] on button "s" at bounding box center [292, 206] width 30 height 30
click at [760, 238] on button "button" at bounding box center [744, 238] width 38 height 38
click at [277, 110] on button "a" at bounding box center [292, 117] width 30 height 30
click at [421, 160] on button "m" at bounding box center [425, 162] width 30 height 30
click at [641, 70] on icon "Delete Delete last character input" at bounding box center [646, 73] width 36 height 36
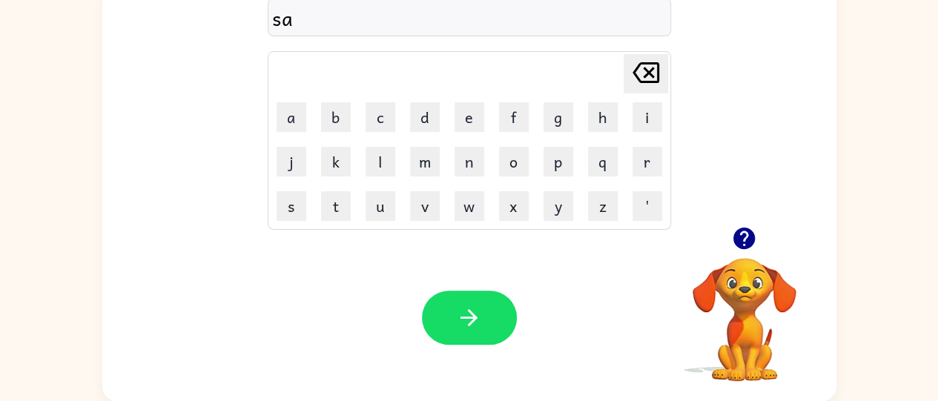
click at [650, 64] on icon "Delete Delete last character input" at bounding box center [646, 73] width 36 height 36
click at [341, 211] on button "t" at bounding box center [336, 206] width 30 height 30
click at [289, 113] on button "a" at bounding box center [292, 117] width 30 height 30
click at [414, 173] on button "m" at bounding box center [425, 162] width 30 height 30
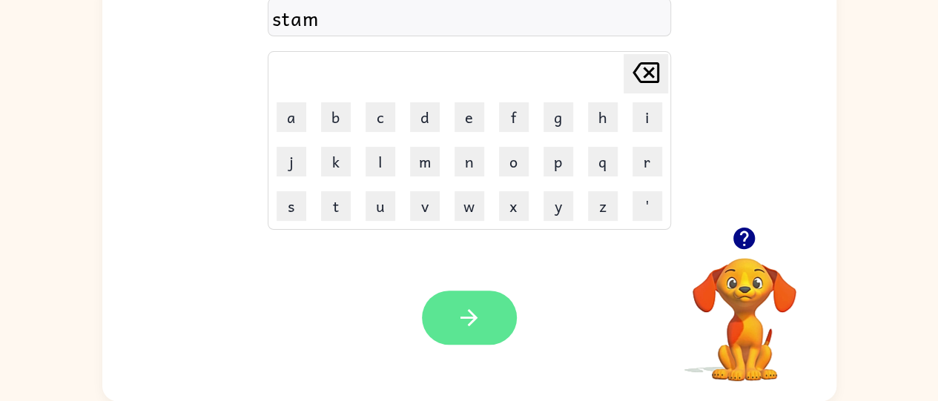
click at [466, 318] on icon "button" at bounding box center [468, 317] width 17 height 17
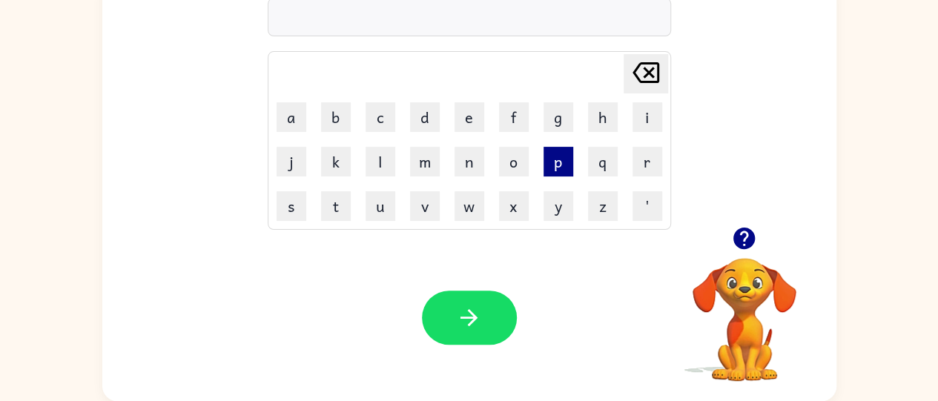
click at [563, 162] on button "p" at bounding box center [558, 162] width 30 height 30
click at [368, 153] on button "l" at bounding box center [380, 162] width 30 height 30
click at [282, 110] on button "a" at bounding box center [292, 117] width 30 height 30
click at [557, 206] on button "y" at bounding box center [558, 206] width 30 height 30
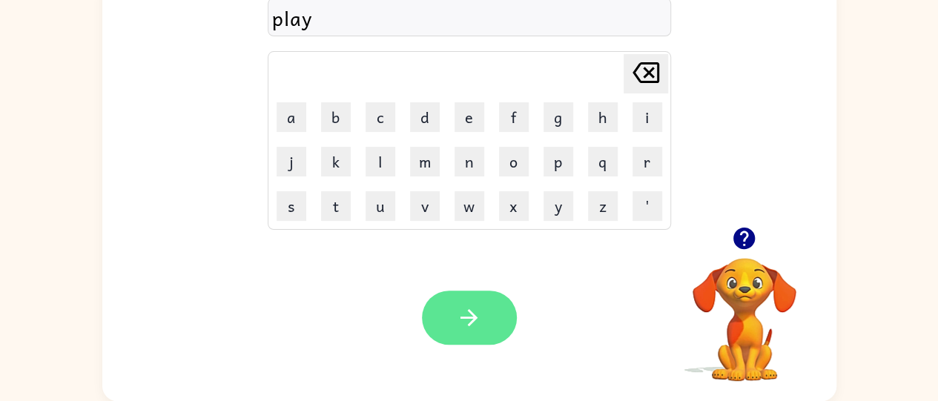
click at [485, 302] on button "button" at bounding box center [469, 318] width 95 height 54
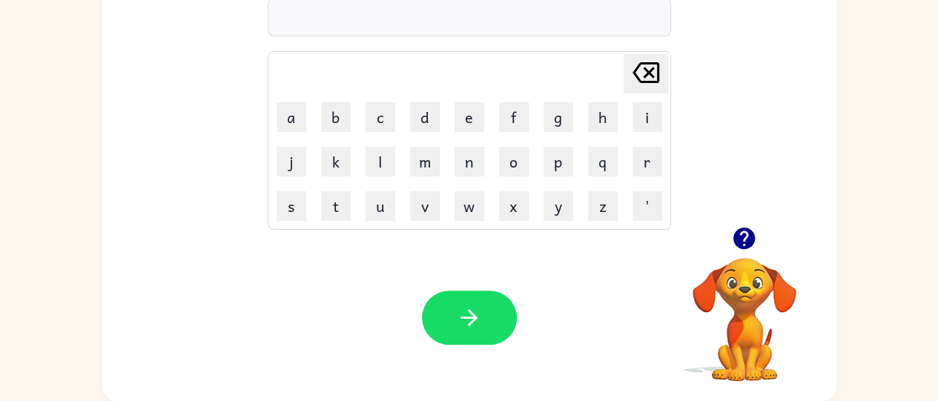
click at [755, 265] on video "Your browser must support playing .mp4 files to use Literably. Please try using…" at bounding box center [744, 309] width 148 height 148
click at [753, 242] on icon "button" at bounding box center [743, 238] width 21 height 21
click at [383, 113] on button "c" at bounding box center [380, 117] width 30 height 30
click at [282, 110] on button "a" at bounding box center [292, 117] width 30 height 30
click at [420, 127] on button "d" at bounding box center [425, 117] width 30 height 30
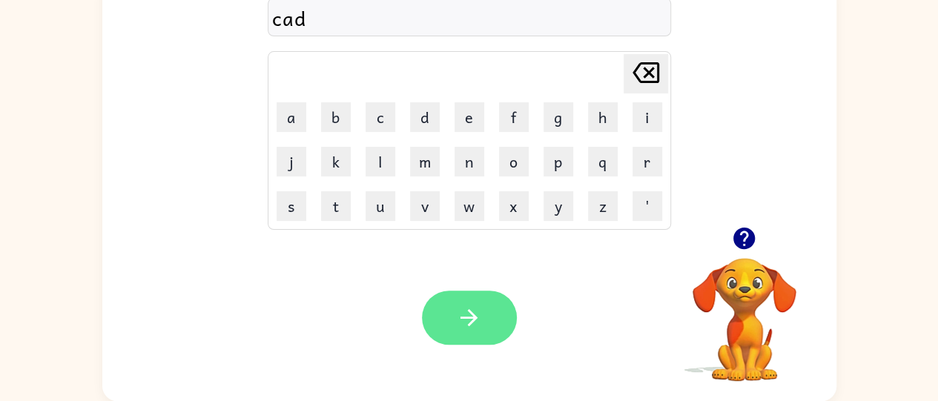
click at [483, 308] on button "button" at bounding box center [469, 318] width 95 height 54
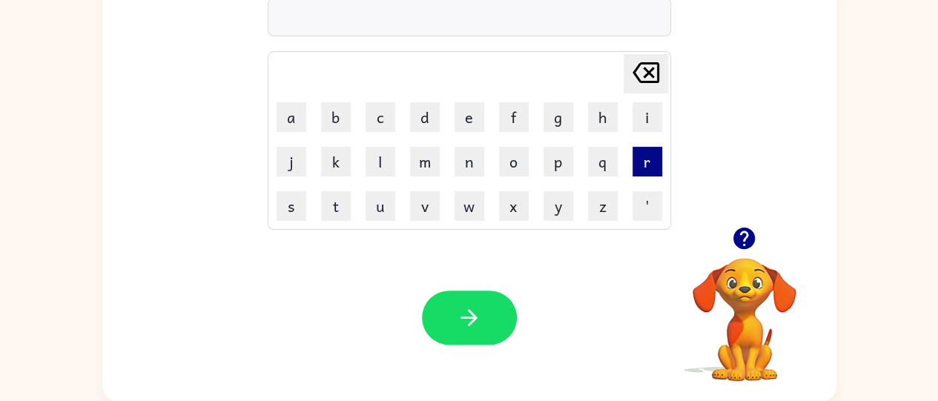
click at [646, 159] on button "r" at bounding box center [647, 162] width 30 height 30
click at [277, 113] on button "a" at bounding box center [292, 117] width 30 height 30
click at [415, 159] on button "m" at bounding box center [425, 162] width 30 height 30
click at [655, 65] on icon "Delete Delete last character input" at bounding box center [646, 73] width 36 height 36
click at [340, 150] on button "k" at bounding box center [336, 162] width 30 height 30
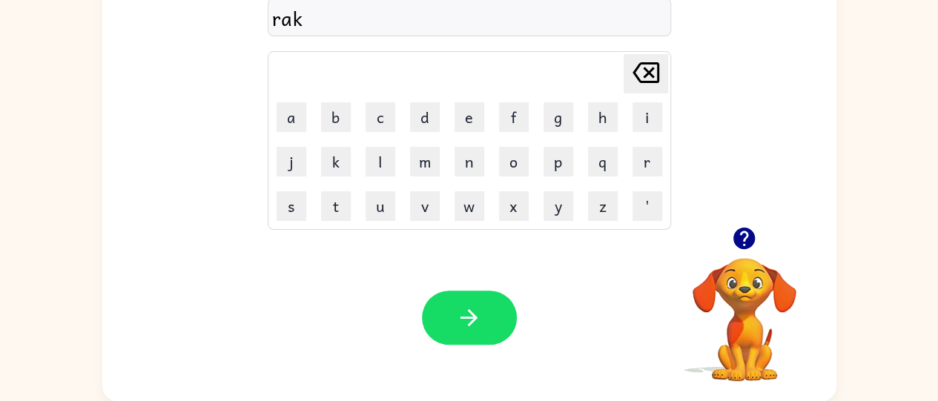
click at [645, 64] on icon at bounding box center [645, 72] width 27 height 21
click at [323, 162] on button "k" at bounding box center [336, 162] width 30 height 30
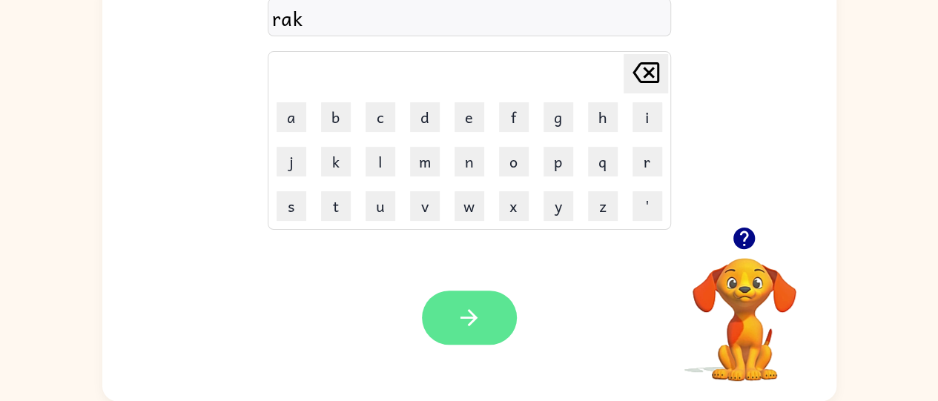
click at [469, 298] on button "button" at bounding box center [469, 318] width 95 height 54
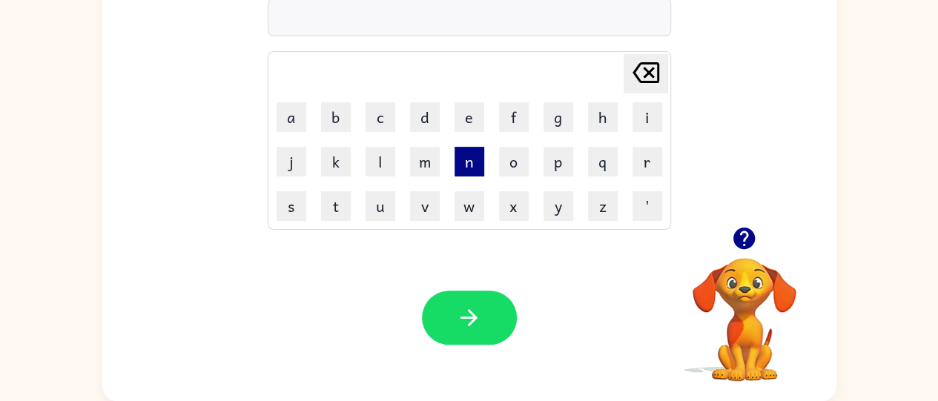
click at [466, 159] on button "n" at bounding box center [469, 162] width 30 height 30
click at [515, 152] on button "o" at bounding box center [514, 162] width 30 height 30
click at [465, 211] on button "w" at bounding box center [469, 206] width 30 height 30
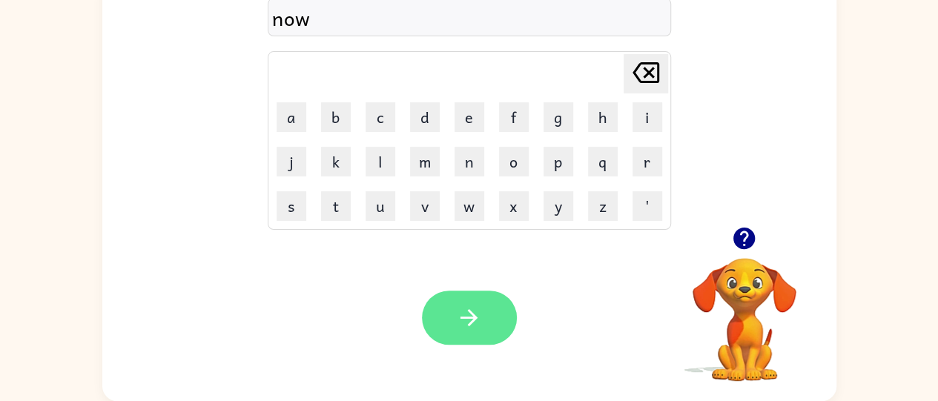
click at [463, 294] on button "button" at bounding box center [469, 318] width 95 height 54
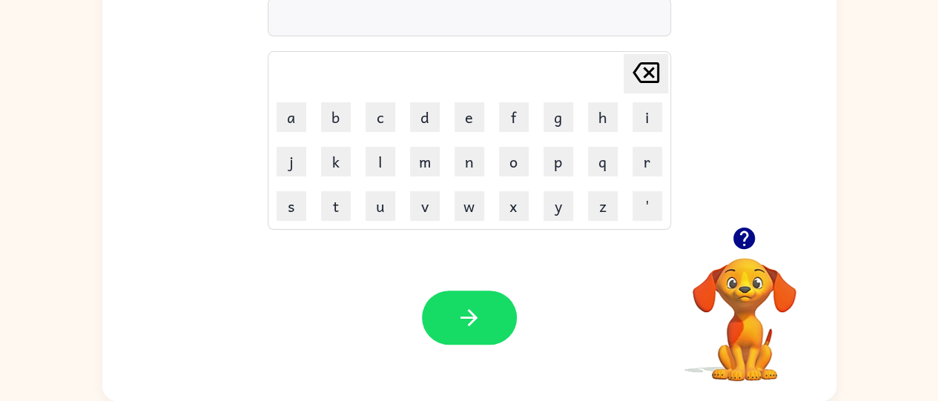
click at [747, 253] on button "button" at bounding box center [744, 238] width 38 height 38
click at [510, 117] on button "f" at bounding box center [514, 117] width 30 height 30
click at [288, 113] on button "a" at bounding box center [292, 117] width 30 height 30
click at [337, 156] on button "k" at bounding box center [336, 162] width 30 height 30
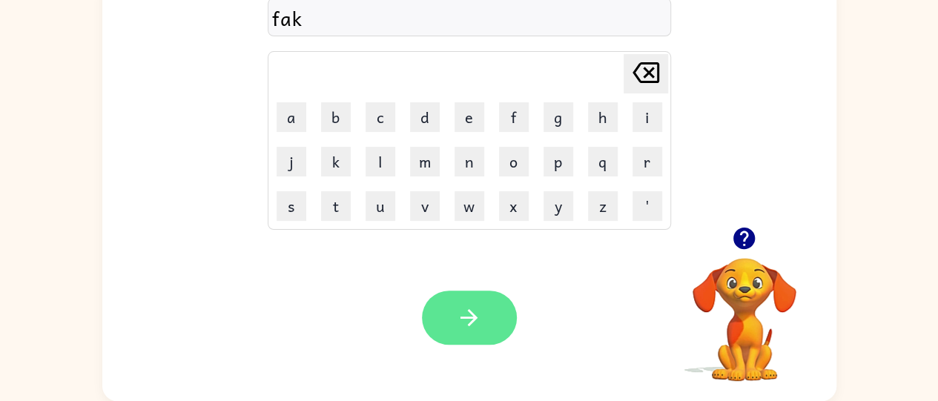
click at [436, 314] on button "button" at bounding box center [469, 318] width 95 height 54
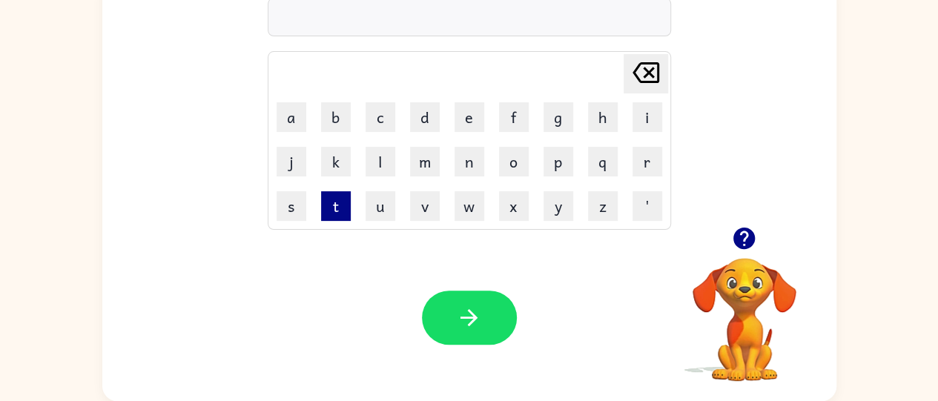
click at [335, 209] on button "t" at bounding box center [336, 206] width 30 height 30
click at [632, 122] on button "i" at bounding box center [647, 117] width 30 height 30
click at [412, 110] on button "d" at bounding box center [425, 117] width 30 height 30
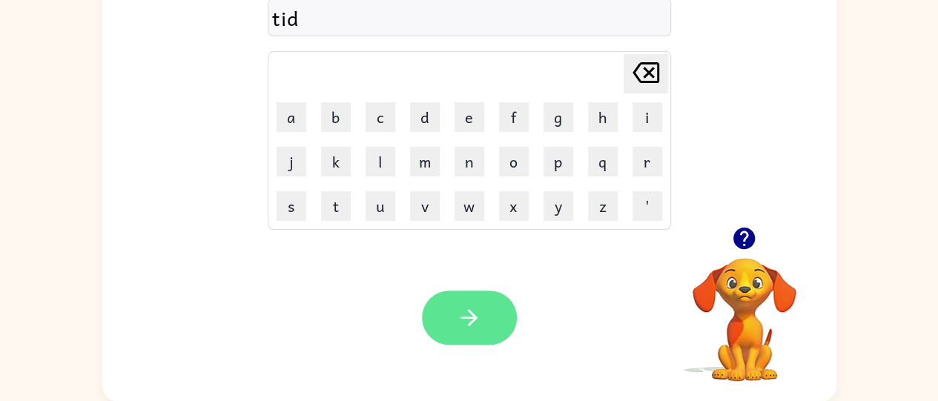
click at [477, 300] on button "button" at bounding box center [469, 318] width 95 height 54
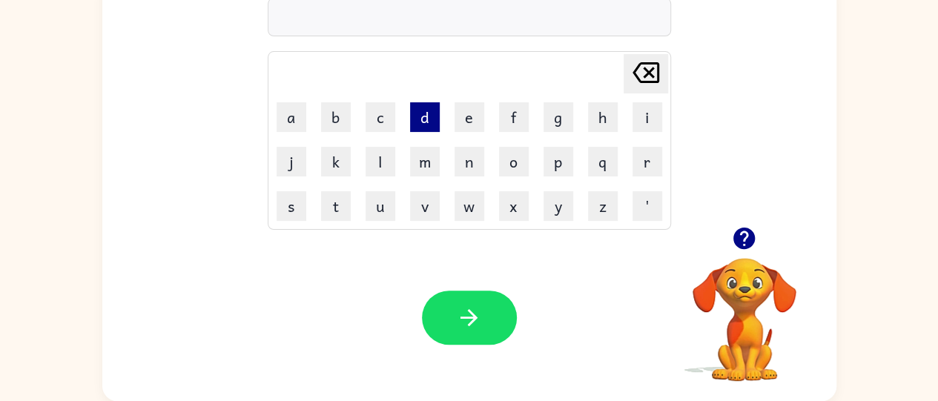
click at [418, 107] on button "d" at bounding box center [425, 117] width 30 height 30
click at [286, 119] on button "a" at bounding box center [292, 117] width 30 height 30
click at [567, 207] on button "y" at bounding box center [558, 206] width 30 height 30
click at [329, 212] on button "t" at bounding box center [336, 206] width 30 height 30
click at [643, 107] on button "i" at bounding box center [647, 117] width 30 height 30
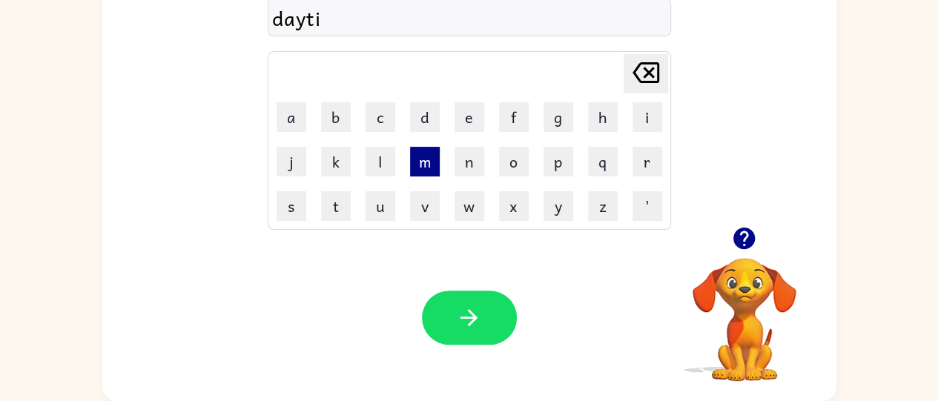
click at [426, 162] on button "m" at bounding box center [425, 162] width 30 height 30
click at [460, 111] on button "e" at bounding box center [469, 117] width 30 height 30
click at [454, 281] on div "Your browser must support playing .mp4 files to use Literably. Please try using…" at bounding box center [469, 317] width 734 height 167
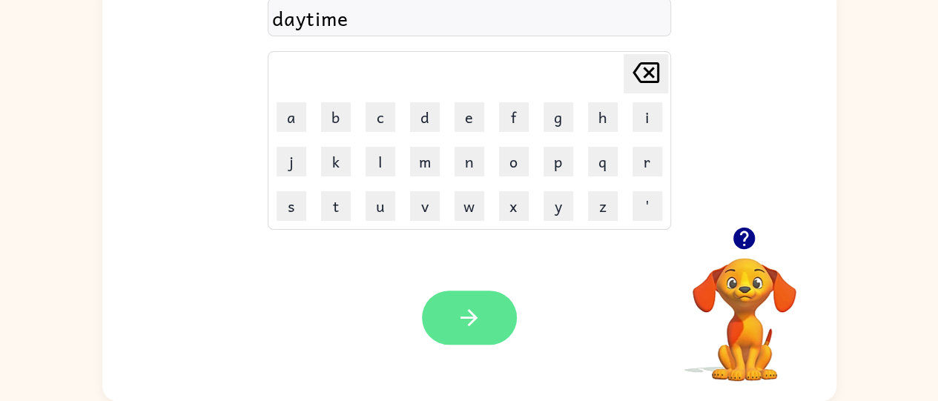
click at [469, 311] on icon "button" at bounding box center [468, 317] width 17 height 17
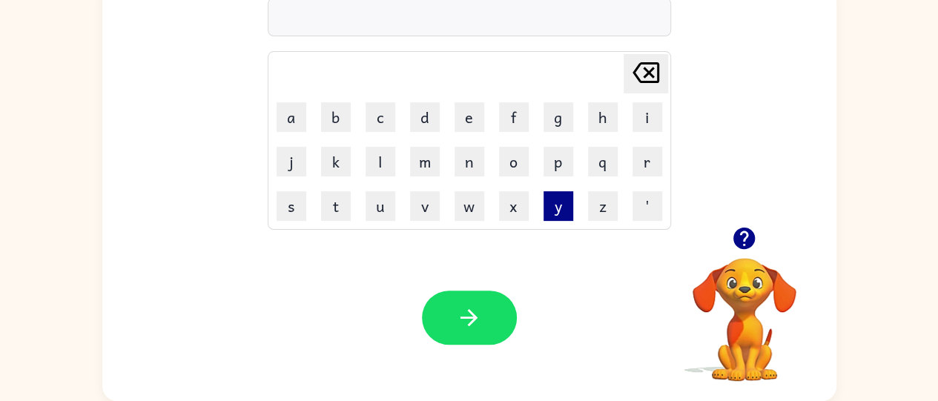
click at [552, 216] on button "y" at bounding box center [558, 206] width 30 height 30
click at [509, 160] on button "o" at bounding box center [514, 162] width 30 height 30
click at [383, 211] on button "u" at bounding box center [380, 206] width 30 height 30
click at [504, 110] on button "f" at bounding box center [514, 117] width 30 height 30
click at [377, 165] on button "l" at bounding box center [380, 162] width 30 height 30
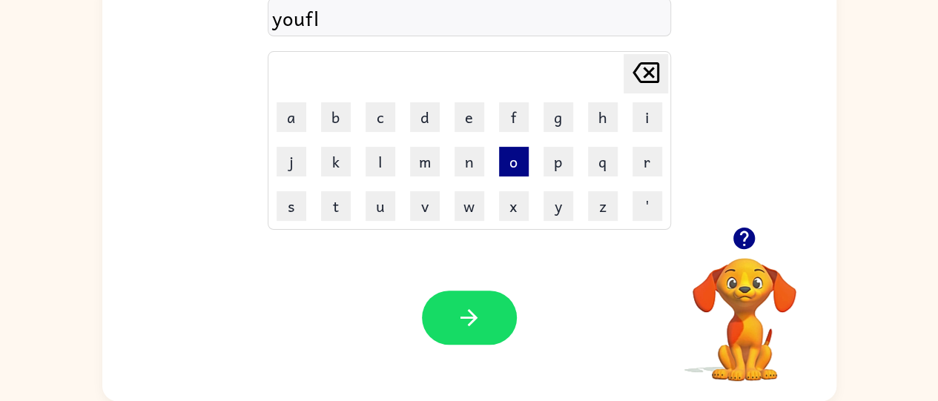
click at [517, 150] on button "o" at bounding box center [514, 162] width 30 height 30
click at [641, 109] on button "i" at bounding box center [647, 117] width 30 height 30
click at [646, 65] on icon "Delete Delete last character input" at bounding box center [646, 73] width 36 height 36
click at [365, 200] on button "u" at bounding box center [380, 206] width 30 height 30
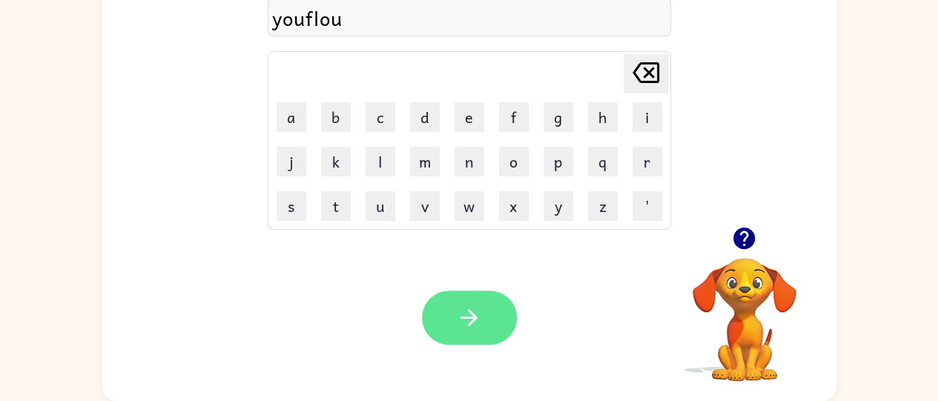
click at [512, 316] on button "button" at bounding box center [469, 318] width 95 height 54
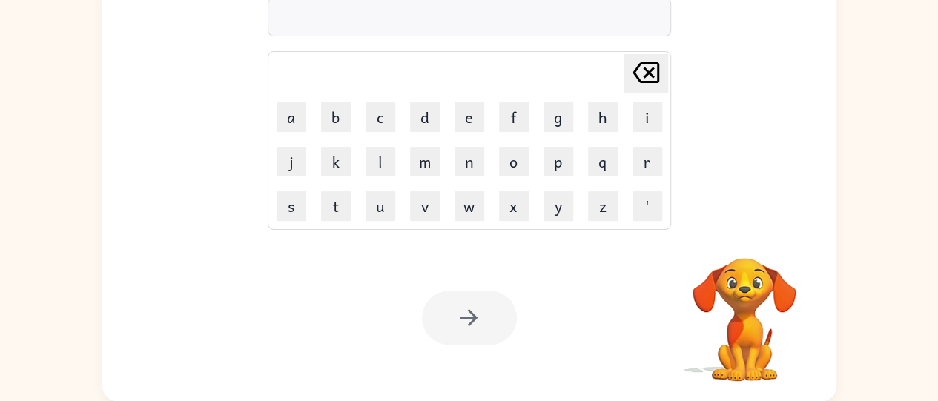
click at [728, 308] on video "Your browser must support playing .mp4 files to use Literably. Please try using…" at bounding box center [744, 309] width 148 height 148
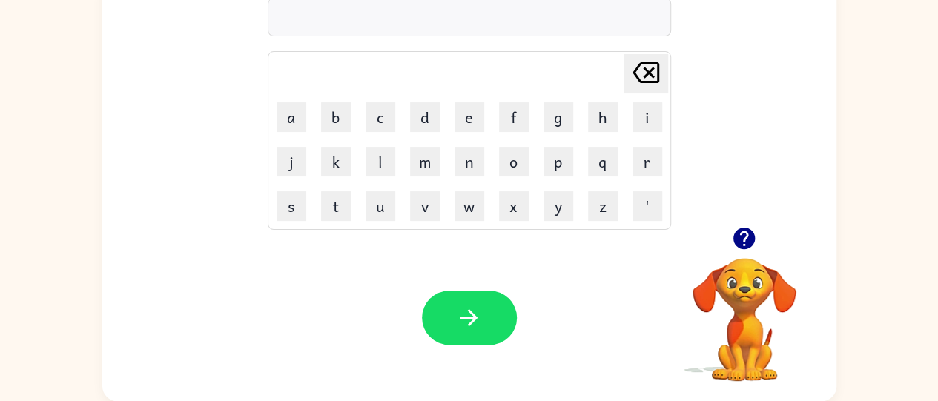
click at [734, 264] on video "Your browser must support playing .mp4 files to use Literably. Please try using…" at bounding box center [744, 309] width 148 height 148
click at [736, 242] on icon "button" at bounding box center [743, 238] width 21 height 21
click at [598, 107] on button "h" at bounding box center [603, 117] width 30 height 30
click at [470, 120] on button "e" at bounding box center [469, 117] width 30 height 30
click at [648, 153] on button "r" at bounding box center [647, 162] width 30 height 30
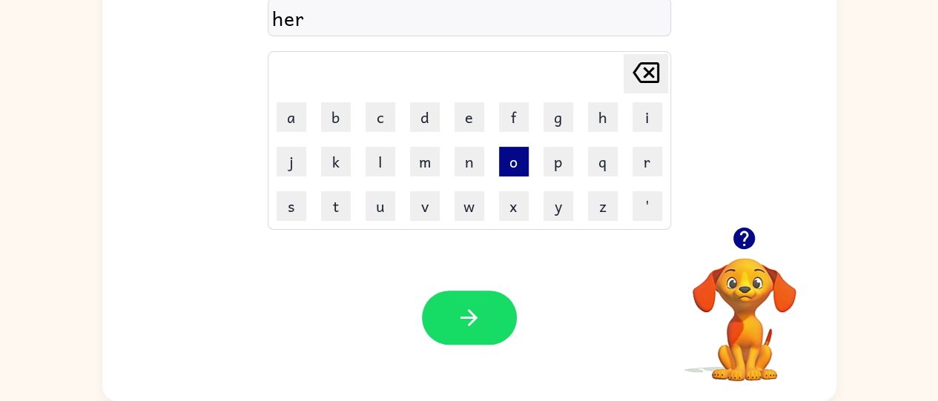
click at [506, 166] on button "o" at bounding box center [514, 162] width 30 height 30
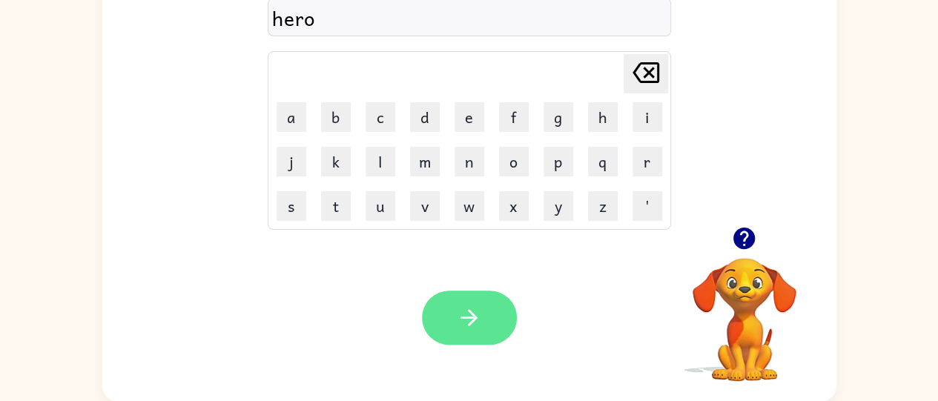
click at [495, 314] on button "button" at bounding box center [469, 318] width 95 height 54
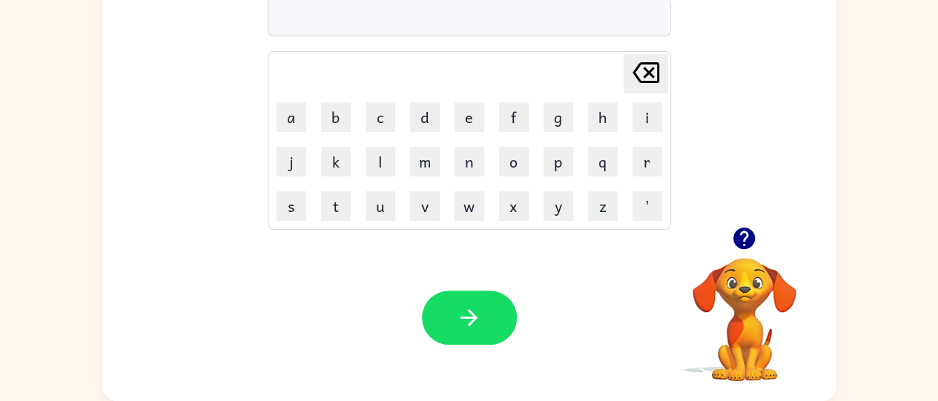
click at [738, 249] on icon "button" at bounding box center [744, 238] width 26 height 26
click at [381, 121] on button "c" at bounding box center [380, 117] width 30 height 30
click at [600, 119] on button "h" at bounding box center [603, 117] width 30 height 30
click at [282, 114] on button "a" at bounding box center [292, 117] width 30 height 30
click at [640, 150] on button "r" at bounding box center [647, 162] width 30 height 30
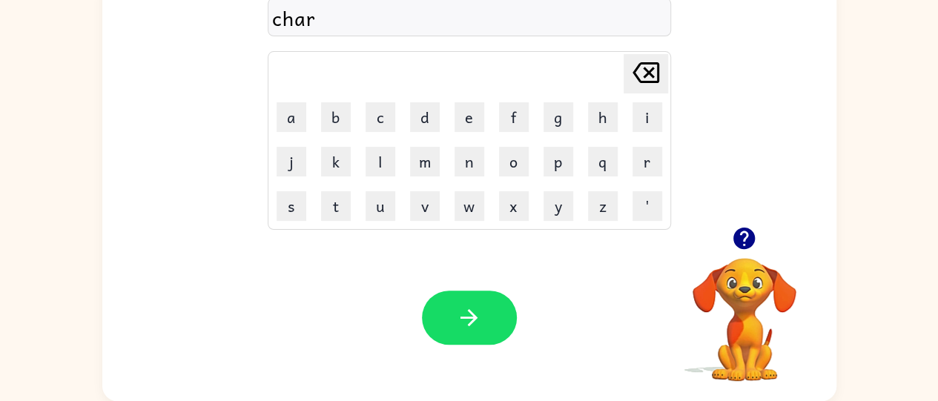
click at [654, 59] on icon "Delete Delete last character input" at bounding box center [646, 73] width 36 height 36
click at [328, 154] on button "k" at bounding box center [336, 162] width 30 height 30
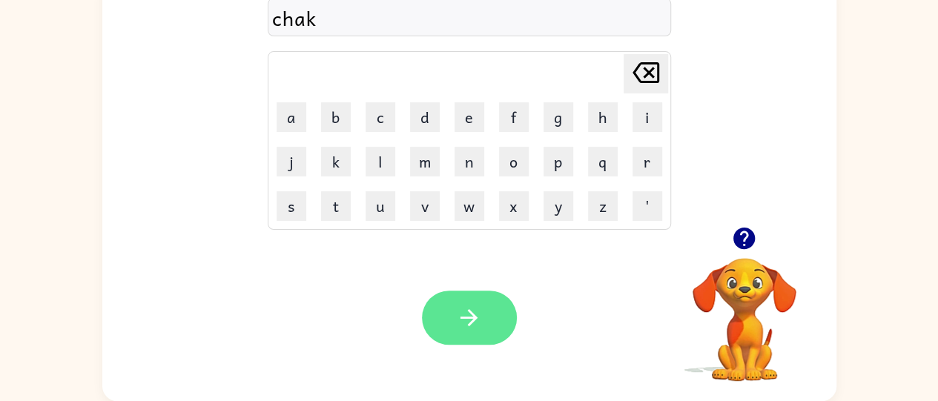
click at [475, 323] on icon "button" at bounding box center [469, 318] width 26 height 26
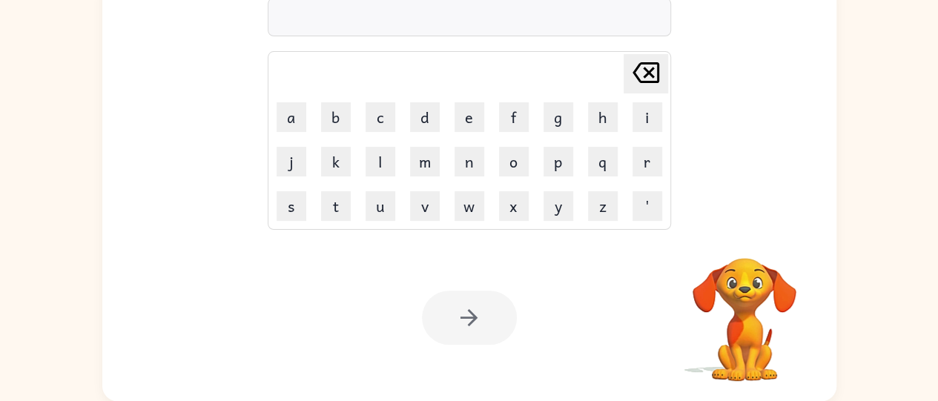
click at [765, 130] on div "Delete Delete last character input a b c d e f g h i j k l m n o p q r s t u v …" at bounding box center [469, 102] width 734 height 249
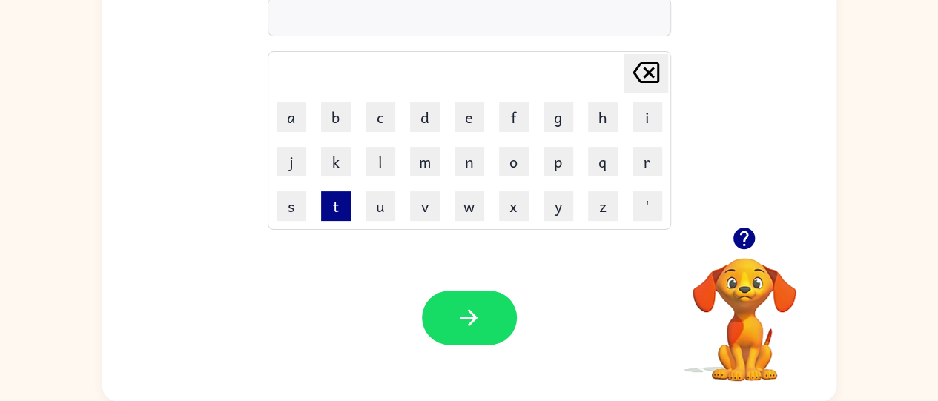
click at [342, 196] on button "t" at bounding box center [336, 206] width 30 height 30
click at [460, 115] on button "e" at bounding box center [469, 117] width 30 height 30
click at [471, 156] on button "n" at bounding box center [469, 162] width 30 height 30
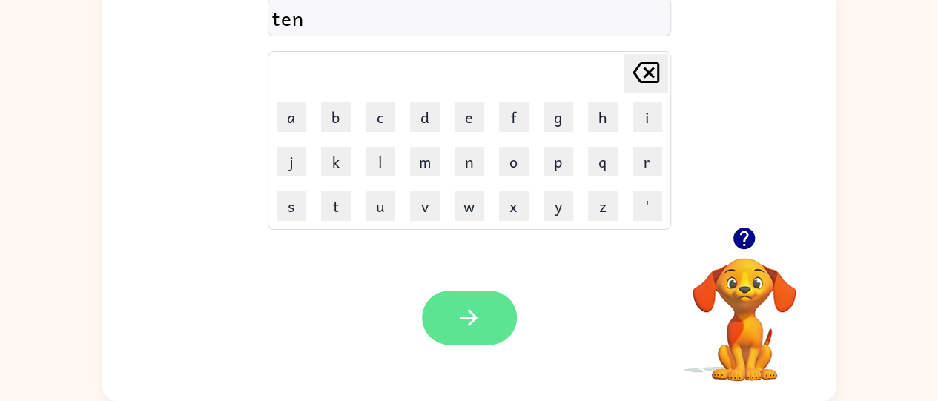
click at [471, 324] on icon "button" at bounding box center [469, 318] width 26 height 26
